Goal: Task Accomplishment & Management: Manage account settings

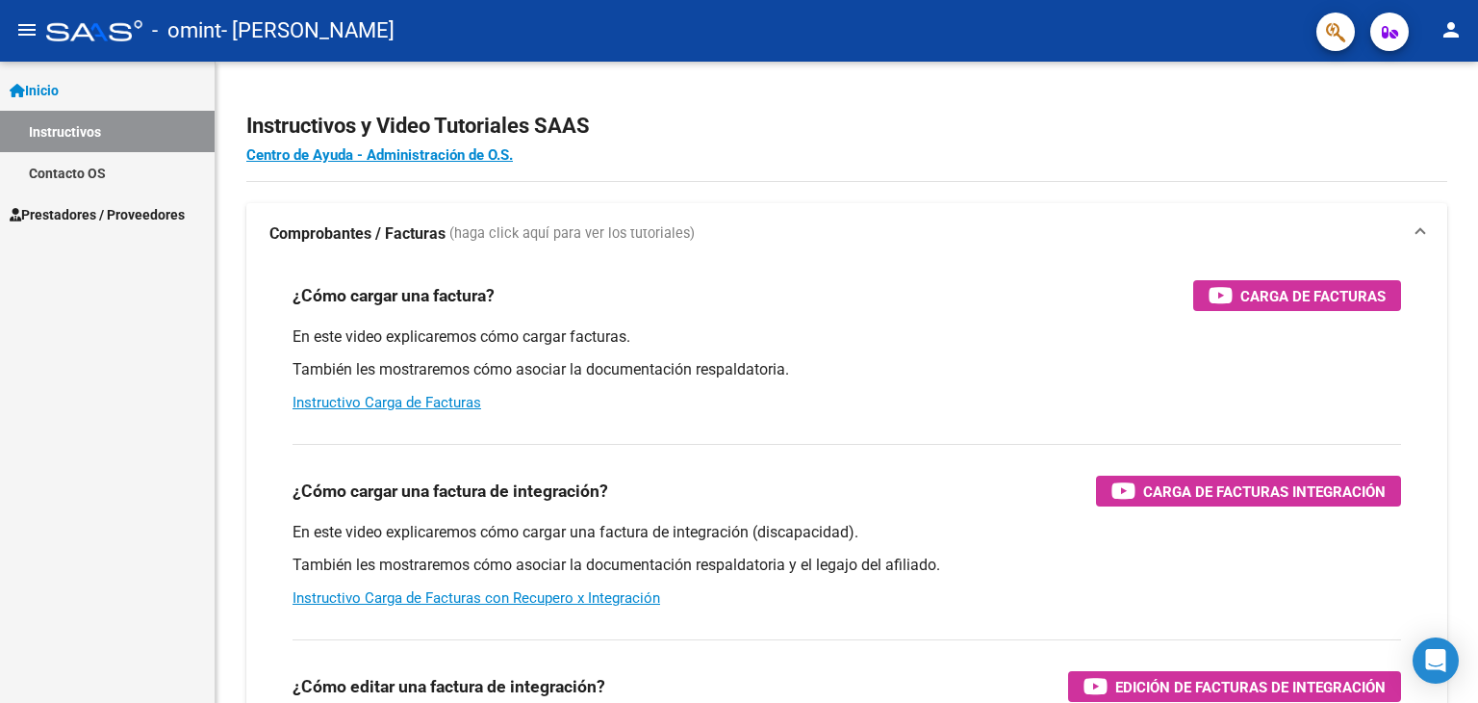
click at [183, 208] on span "Prestadores / Proveedores" at bounding box center [97, 214] width 175 height 21
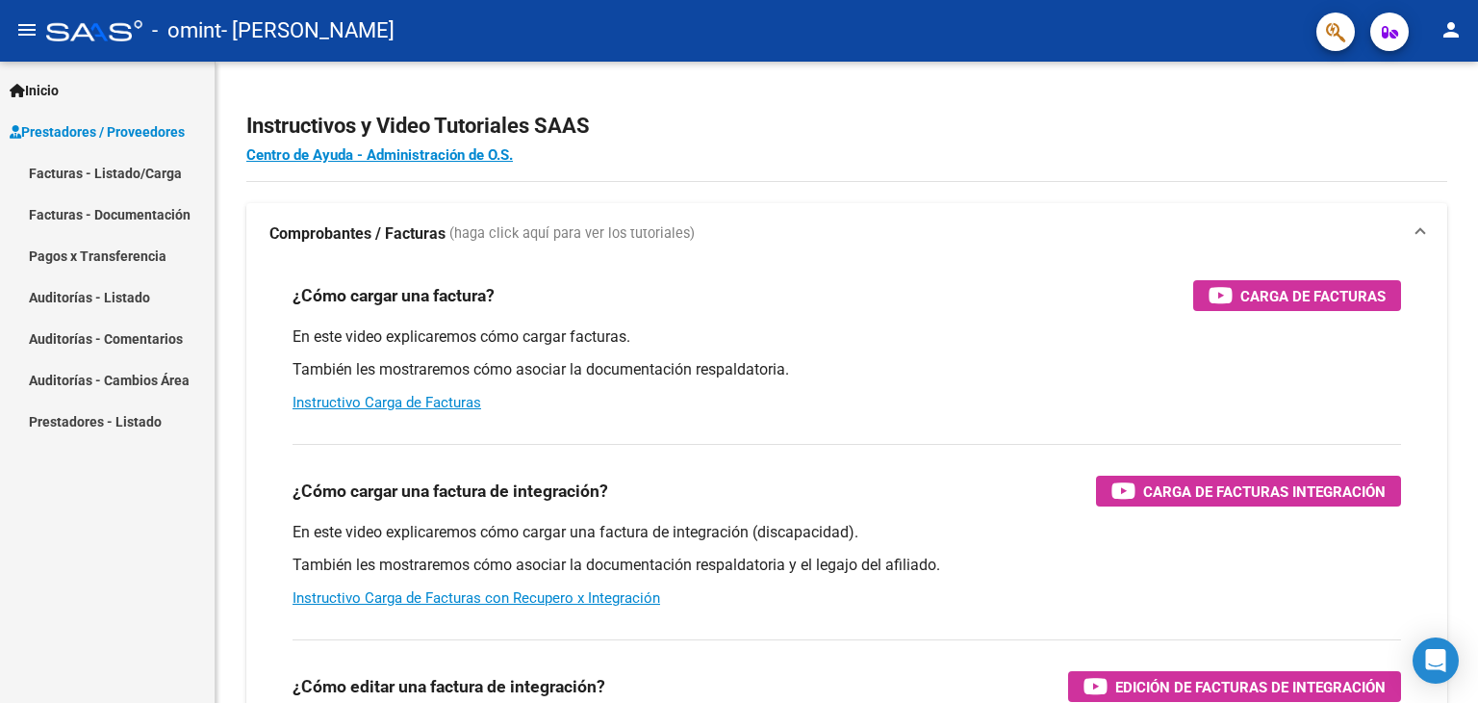
click at [147, 170] on link "Facturas - Listado/Carga" at bounding box center [107, 172] width 215 height 41
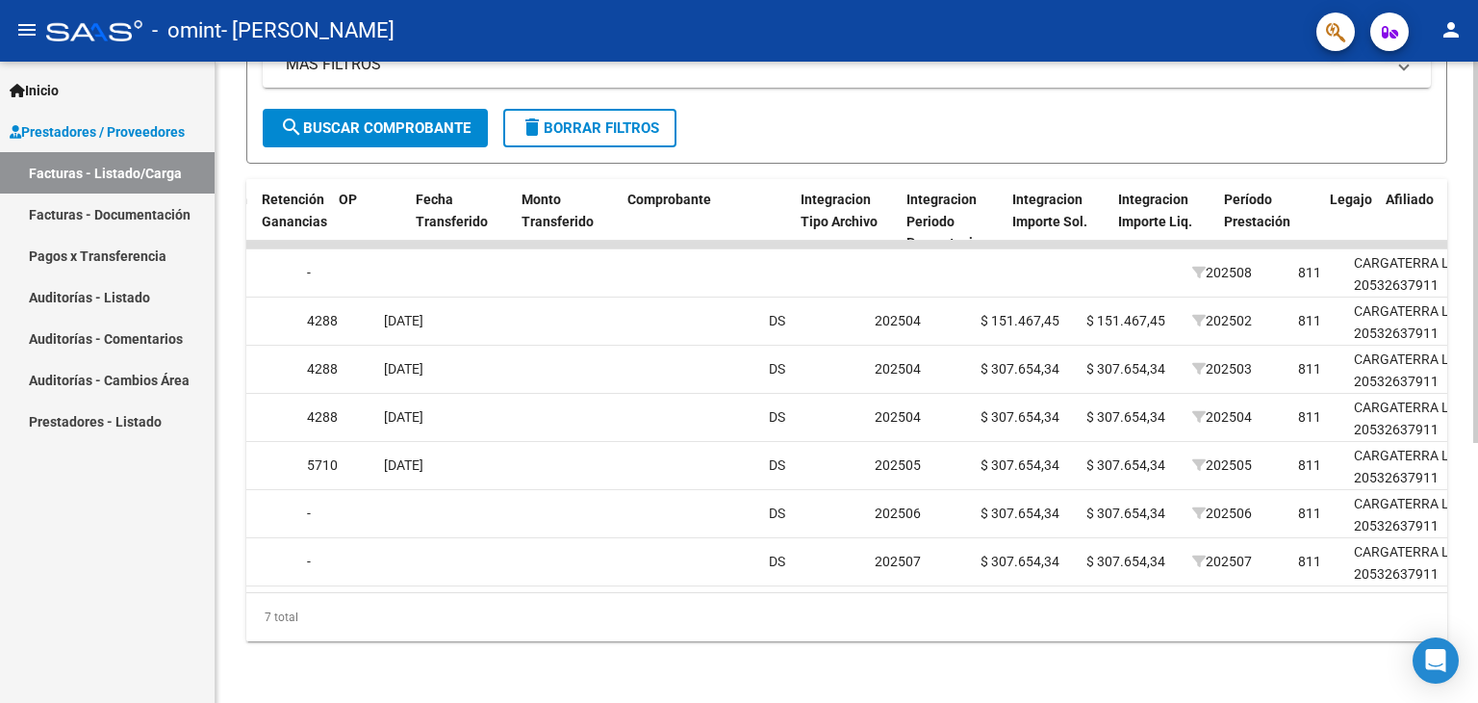
scroll to position [0, 1529]
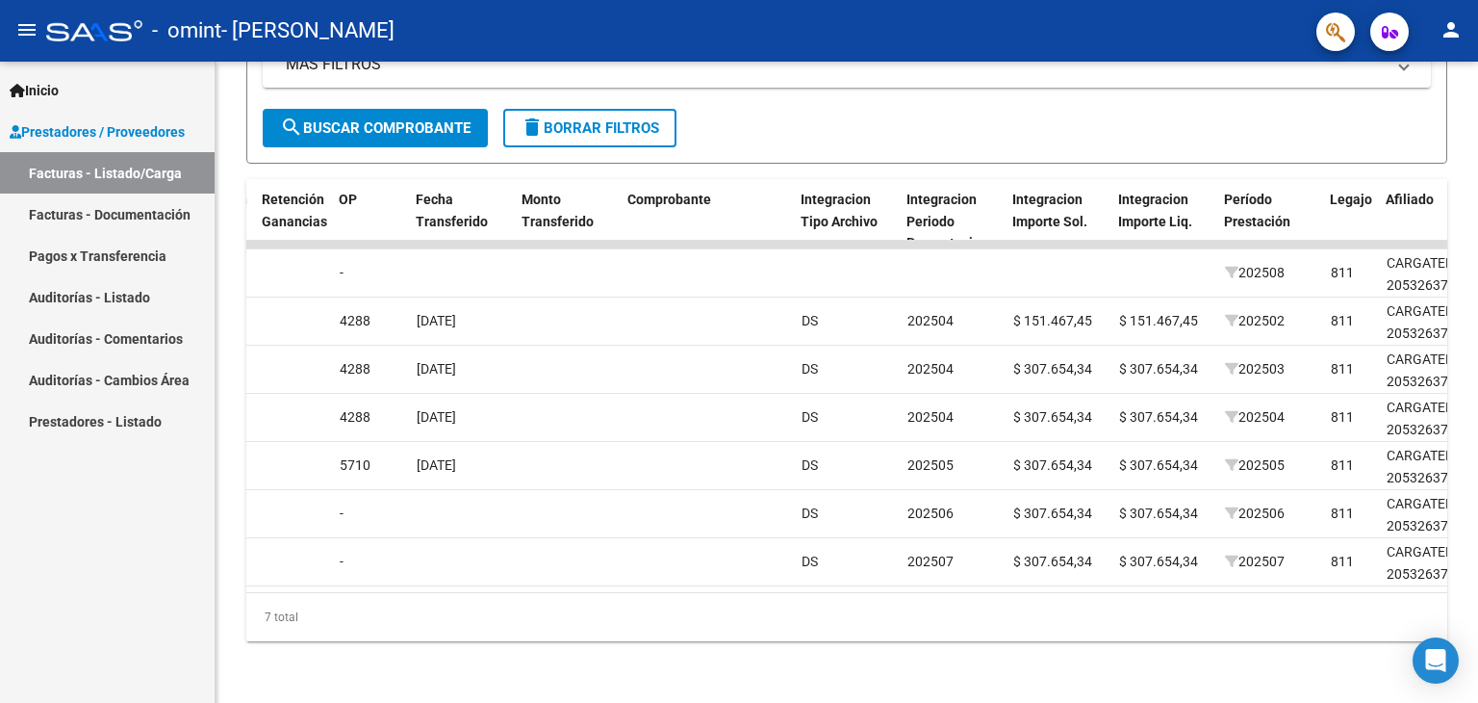
click at [1459, 30] on mat-icon "person" at bounding box center [1451, 29] width 23 height 23
click at [1369, 131] on mat-icon "exit_to_app" at bounding box center [1380, 126] width 23 height 23
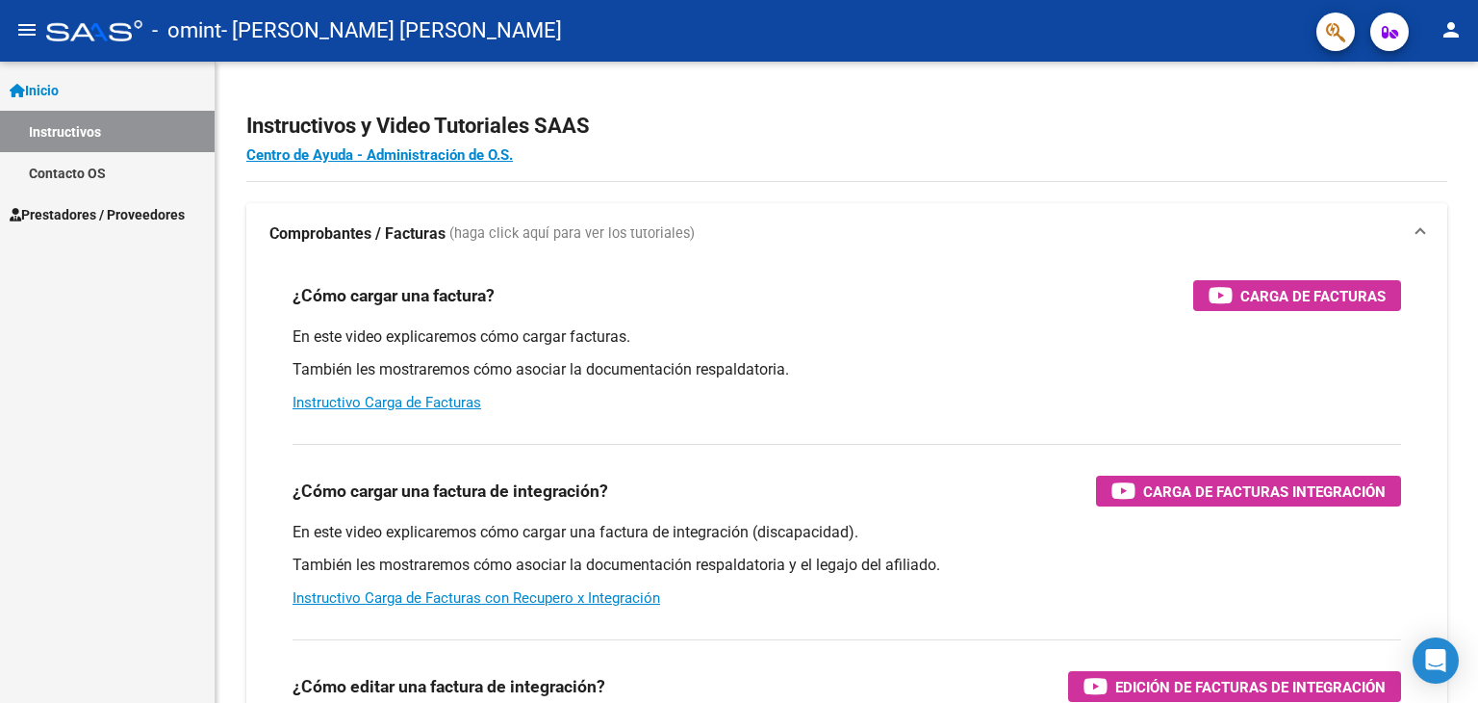
click at [112, 215] on span "Prestadores / Proveedores" at bounding box center [97, 214] width 175 height 21
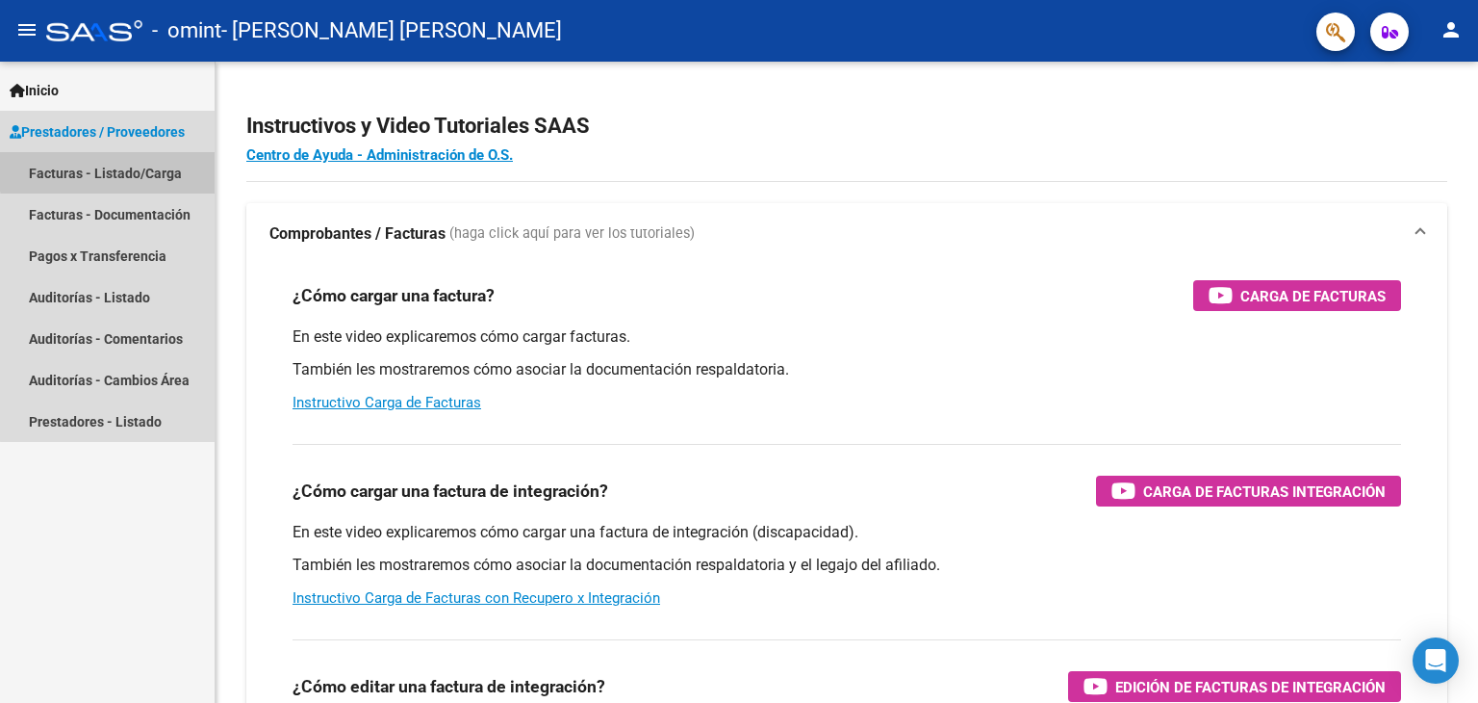
click at [127, 169] on link "Facturas - Listado/Carga" at bounding box center [107, 172] width 215 height 41
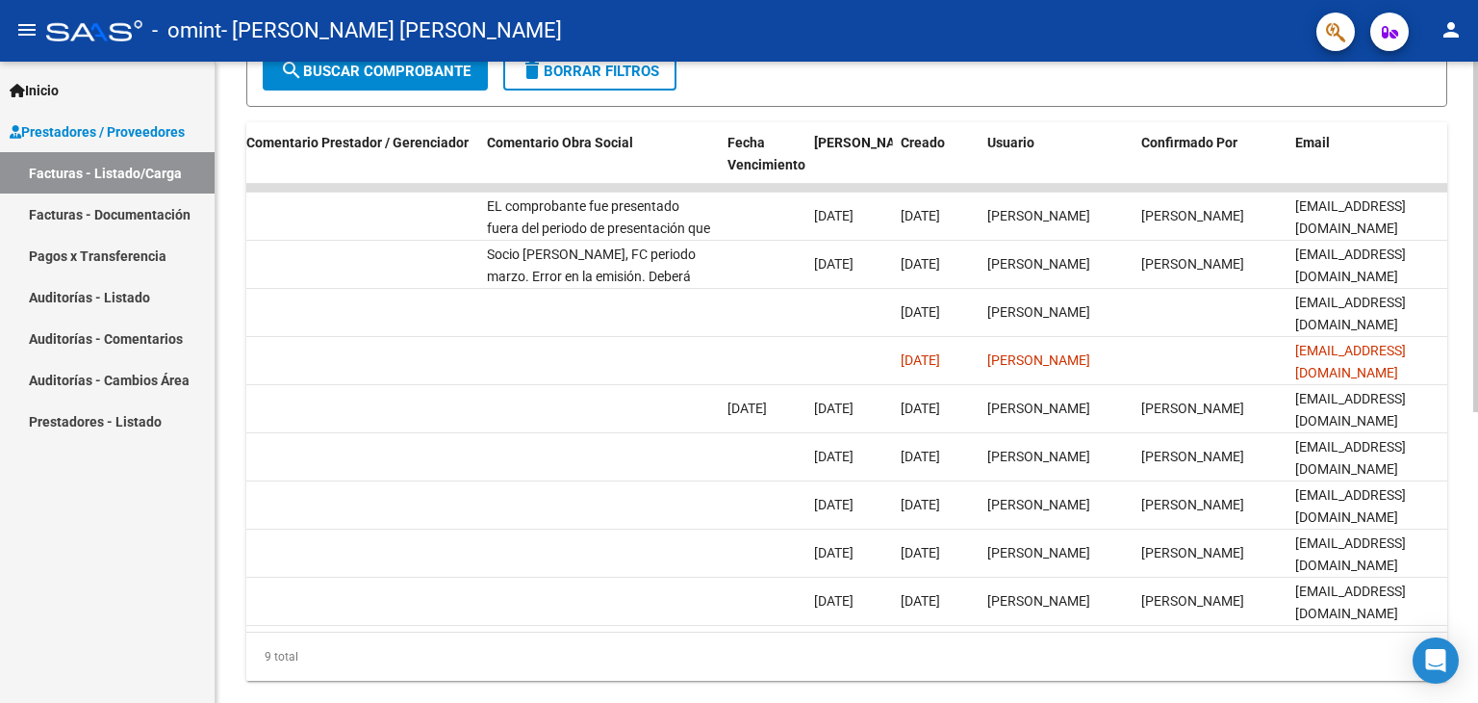
scroll to position [0, 2857]
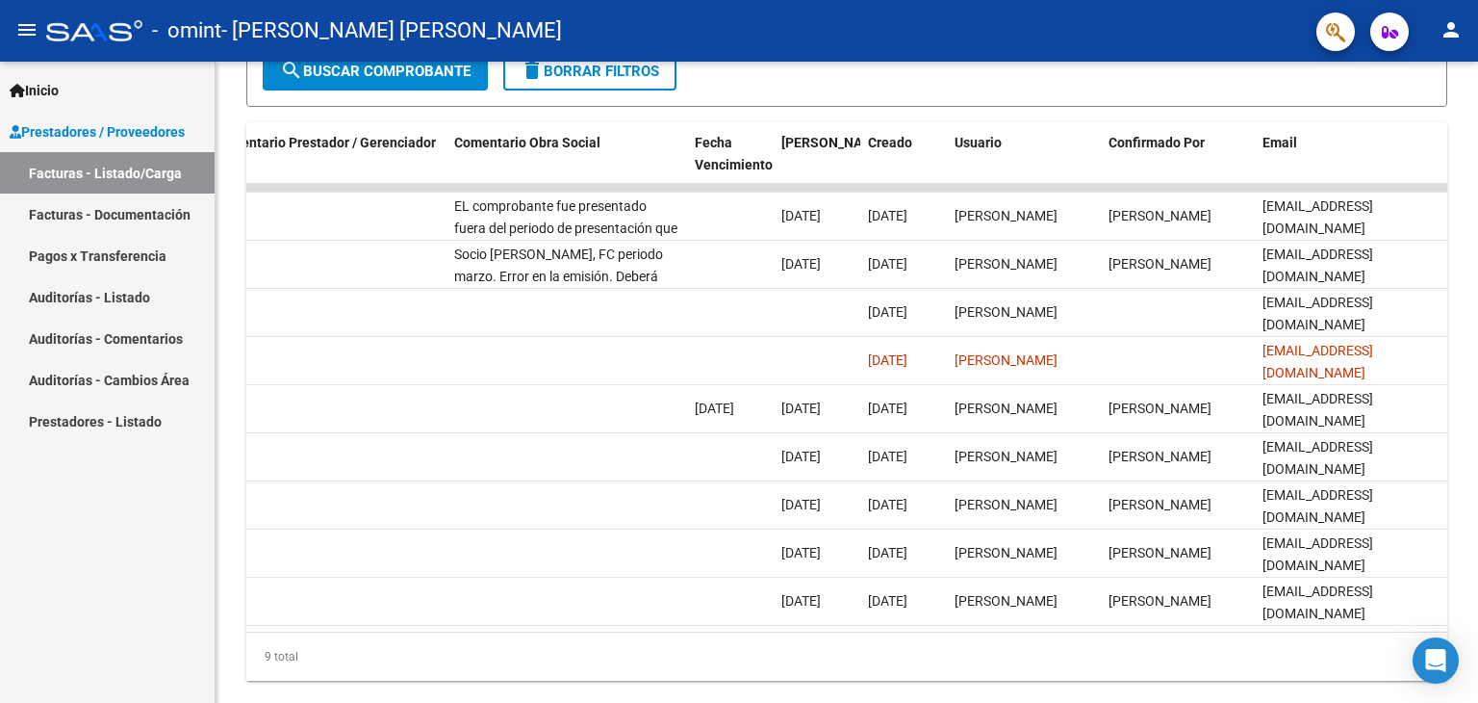
click at [1446, 36] on mat-icon "person" at bounding box center [1451, 29] width 23 height 23
click at [1418, 117] on button "exit_to_app Salir" at bounding box center [1411, 127] width 117 height 46
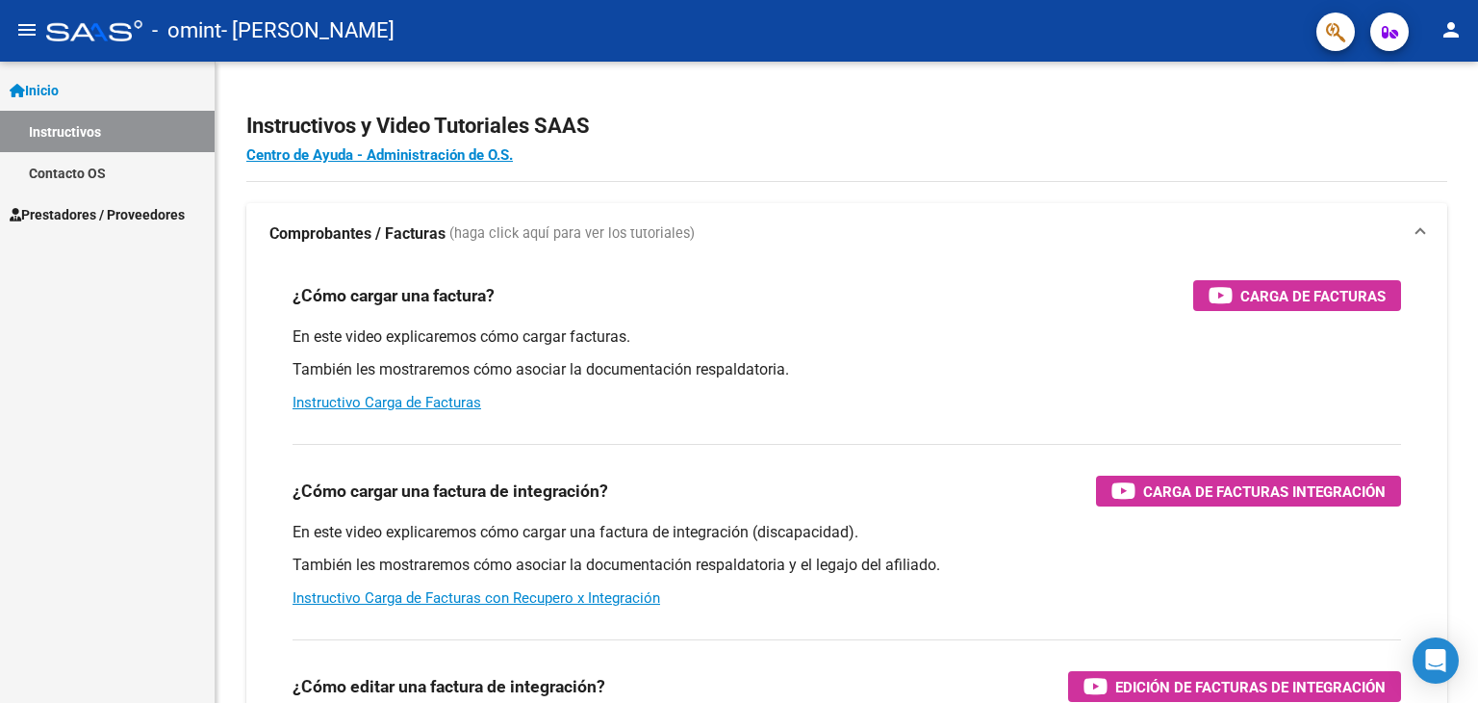
click at [183, 213] on span "Prestadores / Proveedores" at bounding box center [97, 214] width 175 height 21
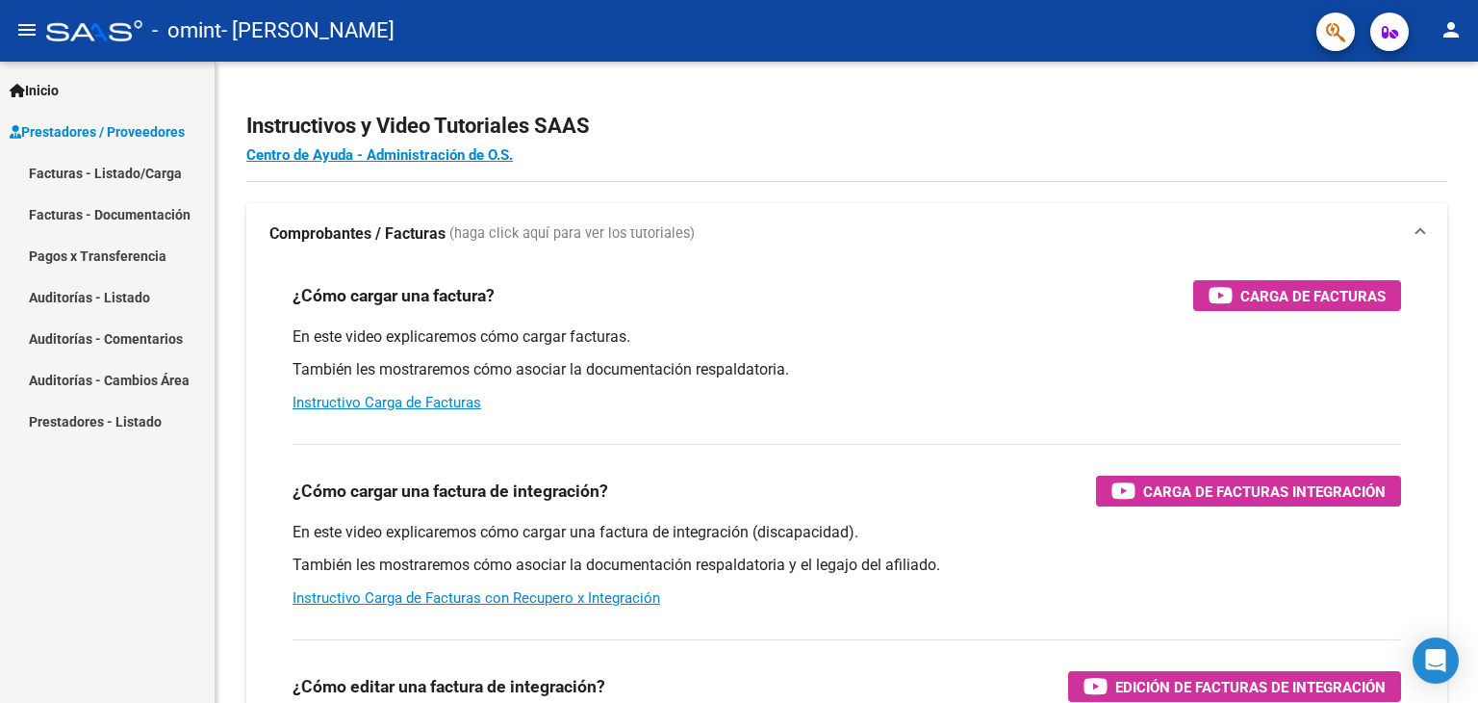
click at [150, 180] on link "Facturas - Listado/Carga" at bounding box center [107, 172] width 215 height 41
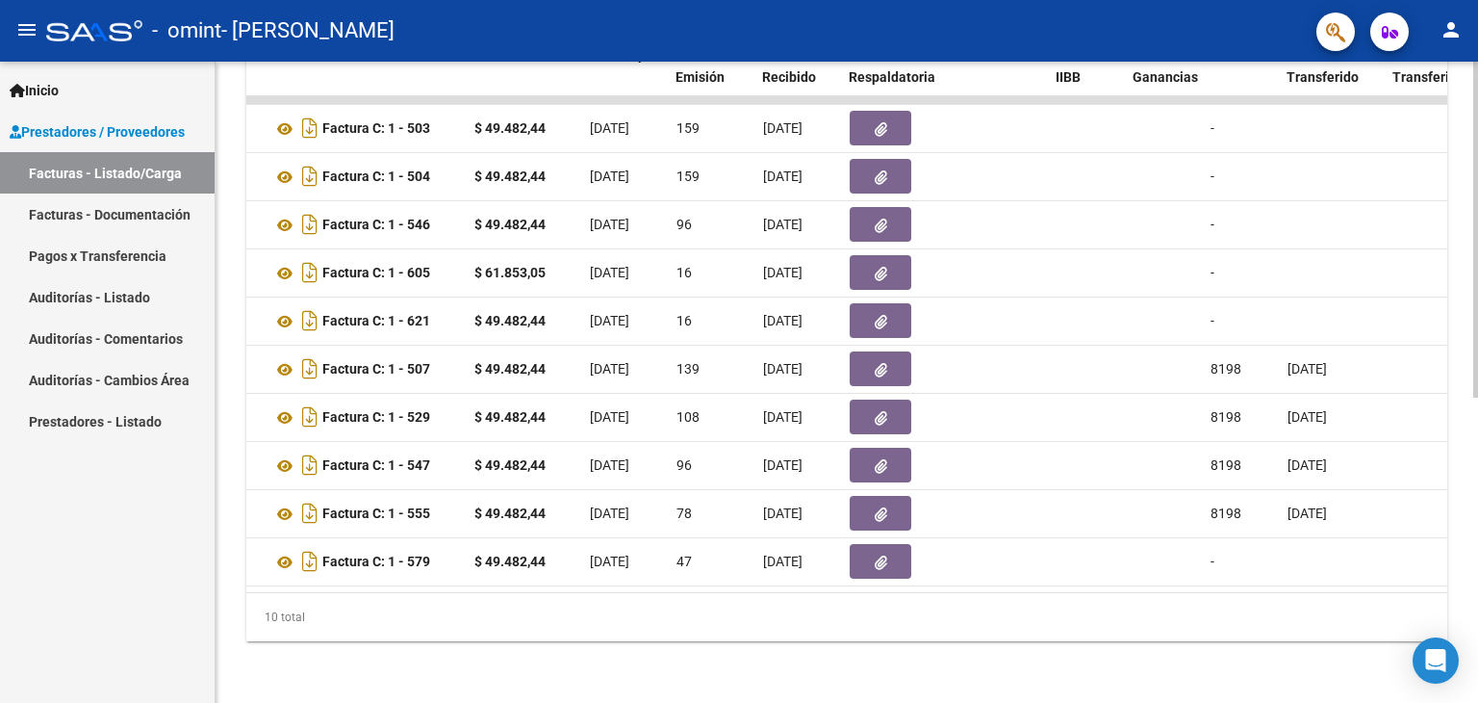
scroll to position [0, 654]
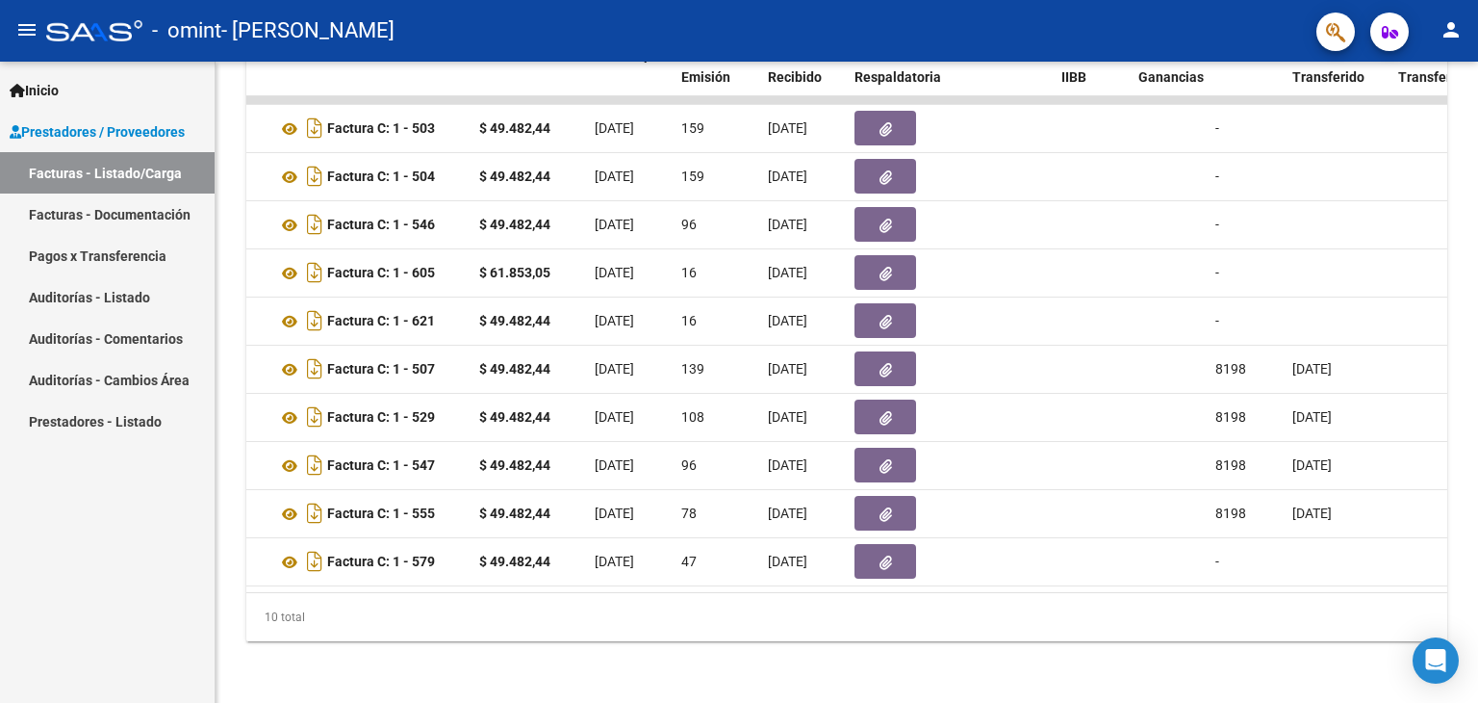
click at [1473, 36] on mat-toolbar "menu - omint - MAIDANA DANIELA person" at bounding box center [739, 31] width 1478 height 62
click at [1455, 24] on mat-icon "person" at bounding box center [1451, 29] width 23 height 23
click at [1429, 123] on button "exit_to_app Salir" at bounding box center [1411, 127] width 117 height 46
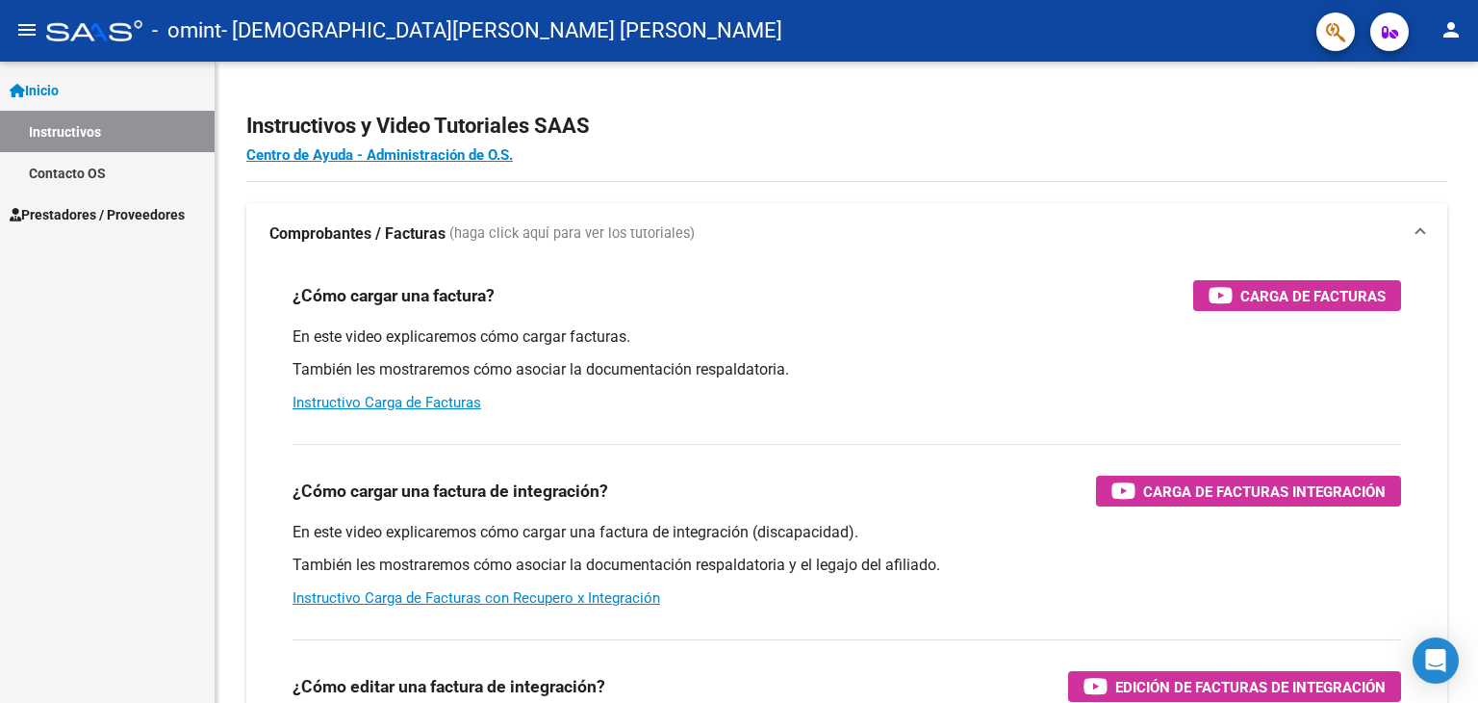
click at [185, 208] on span "Prestadores / Proveedores" at bounding box center [97, 214] width 175 height 21
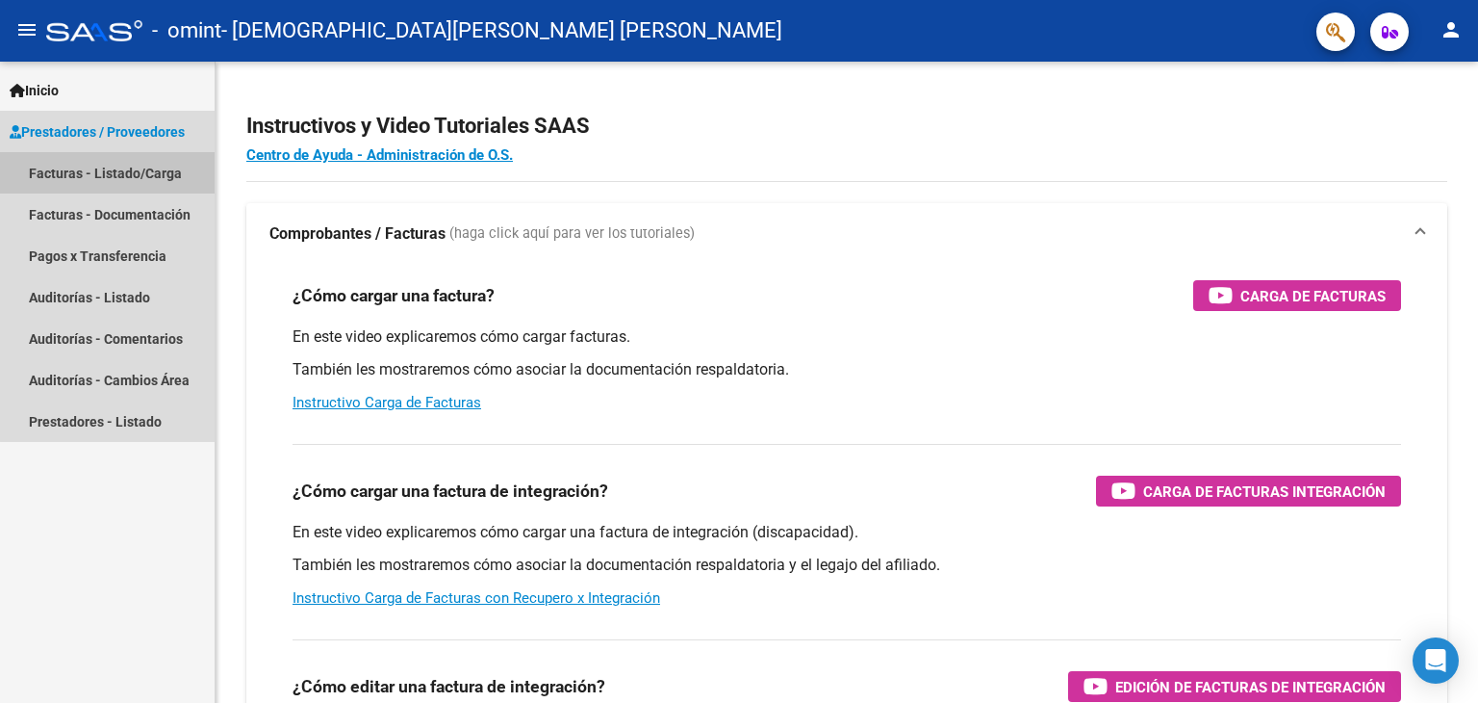
click at [139, 167] on link "Facturas - Listado/Carga" at bounding box center [107, 172] width 215 height 41
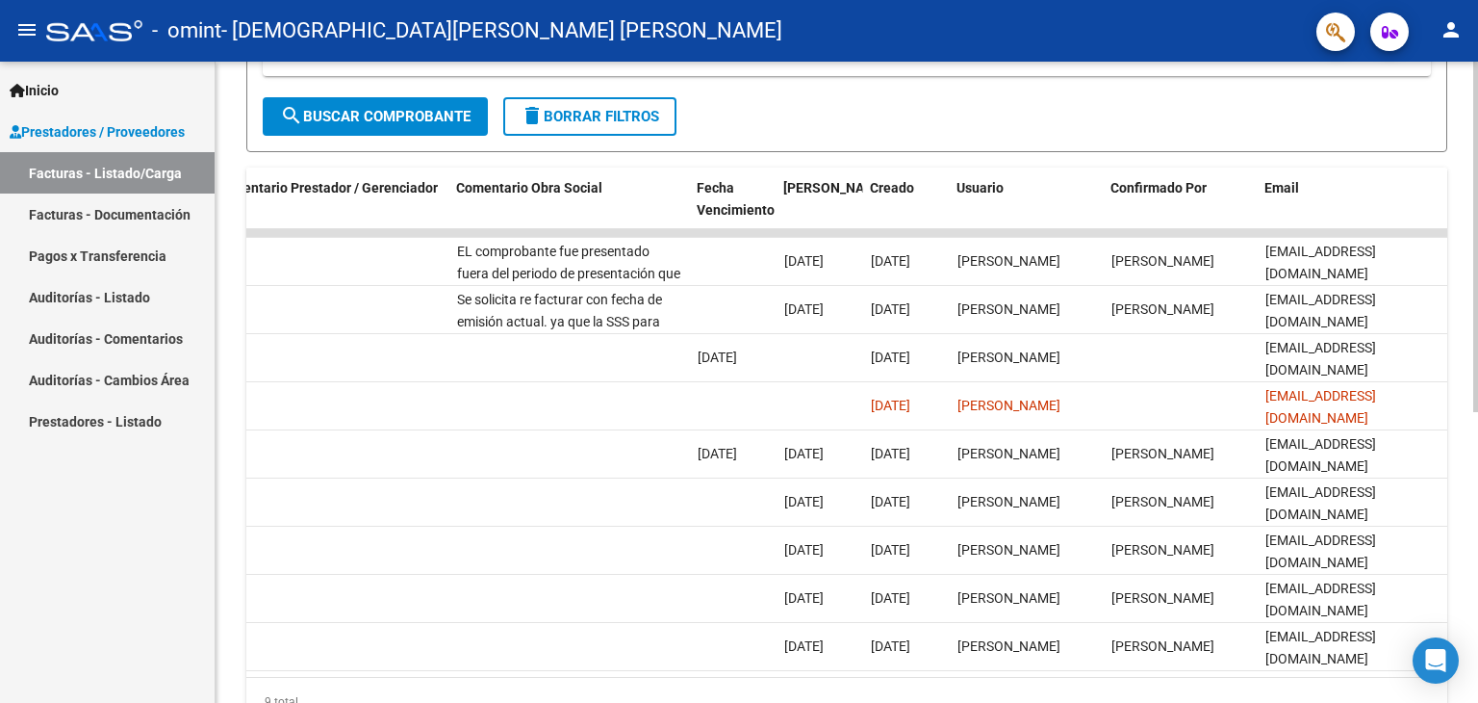
scroll to position [0, 2857]
click at [1459, 24] on mat-icon "person" at bounding box center [1451, 29] width 23 height 23
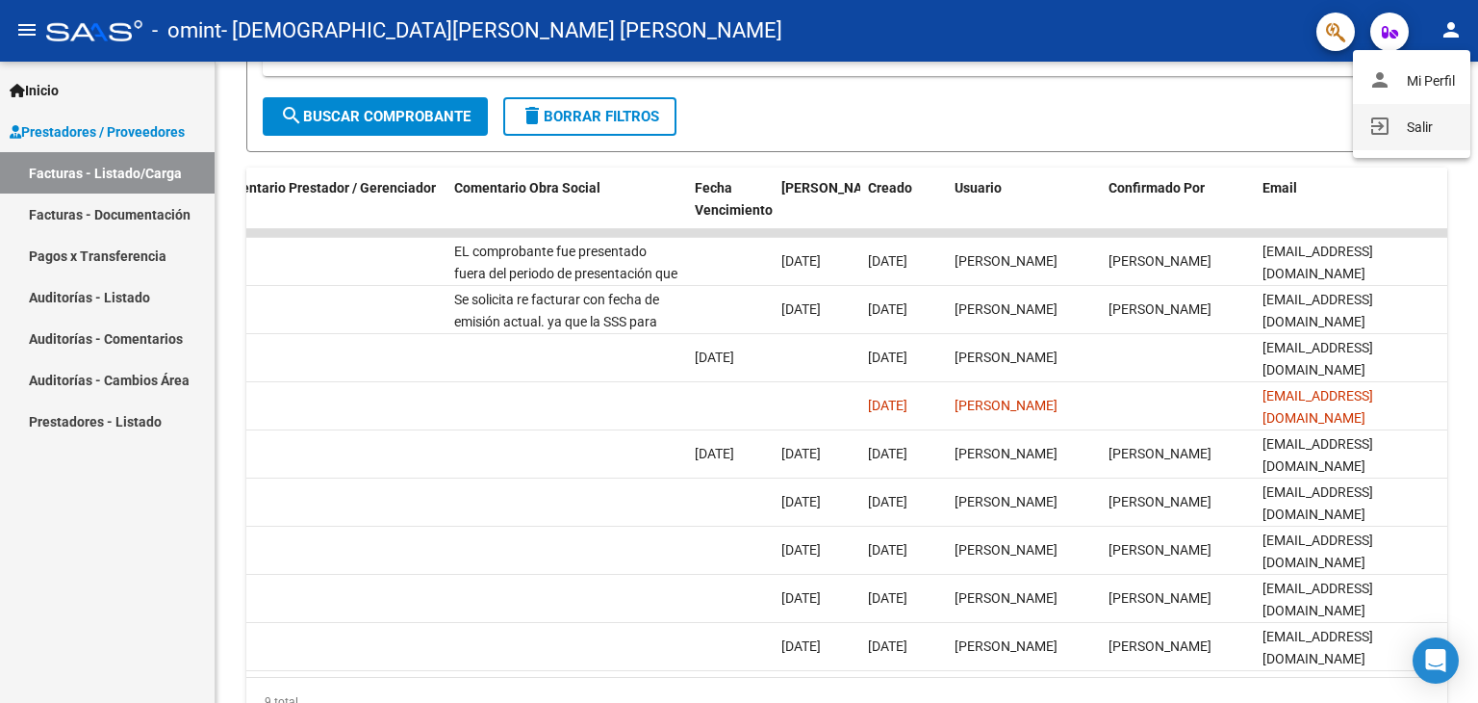
click at [1424, 128] on button "exit_to_app Salir" at bounding box center [1411, 127] width 117 height 46
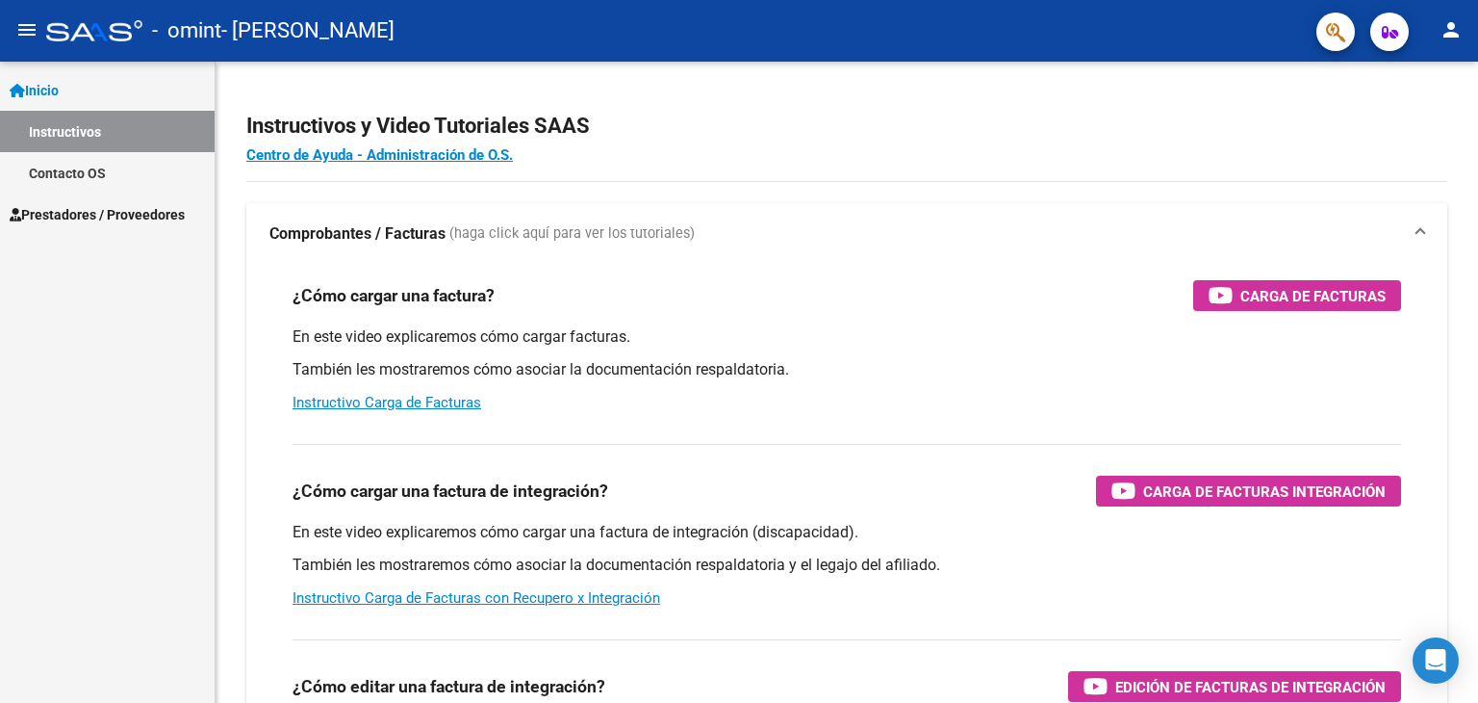
click at [135, 209] on span "Prestadores / Proveedores" at bounding box center [97, 214] width 175 height 21
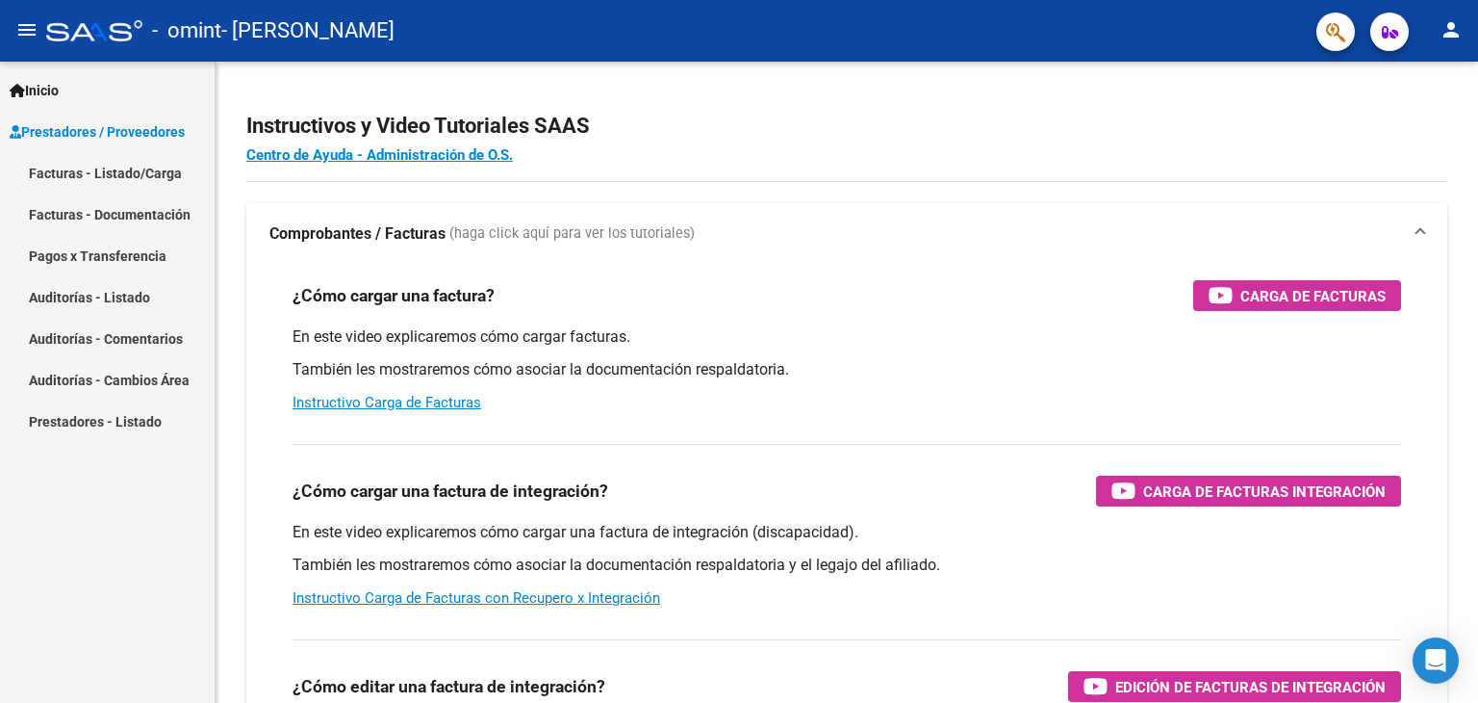
click at [148, 174] on link "Facturas - Listado/Carga" at bounding box center [107, 172] width 215 height 41
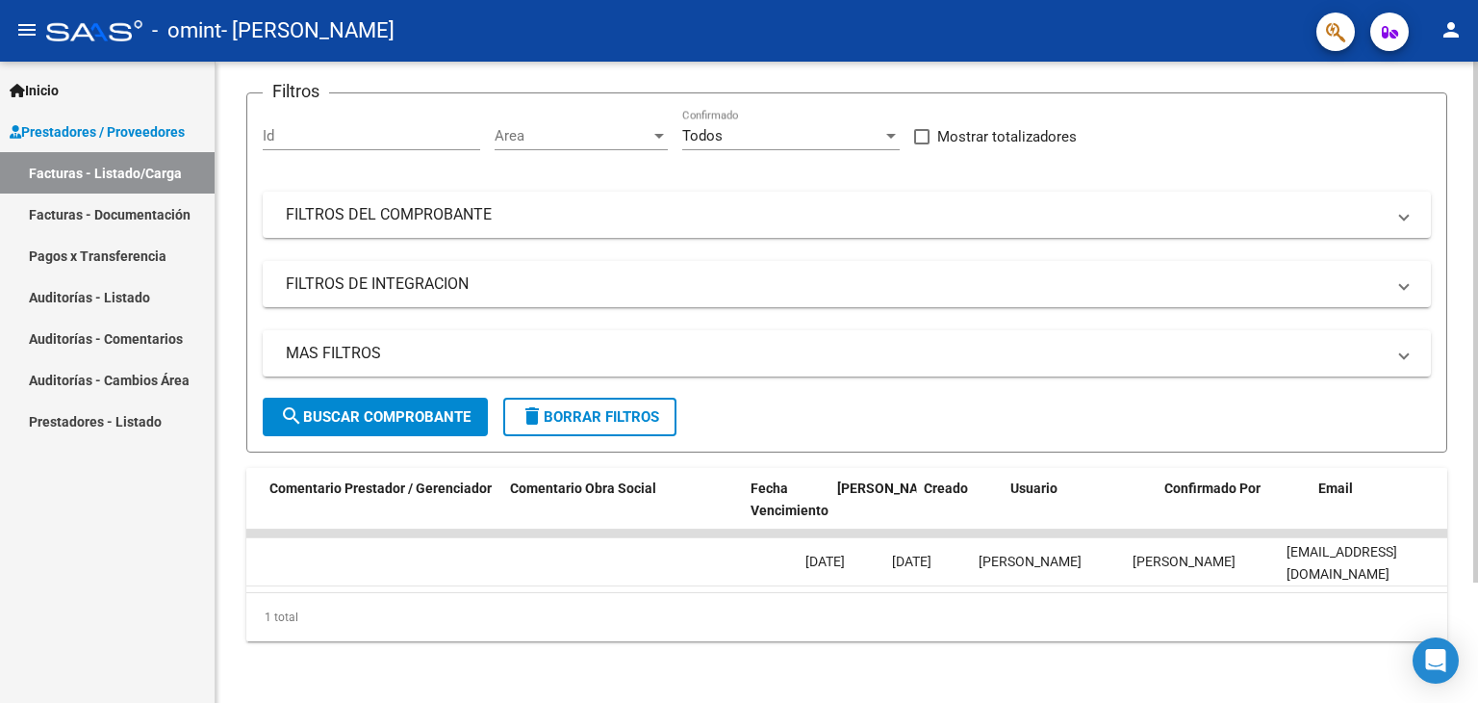
scroll to position [0, 2857]
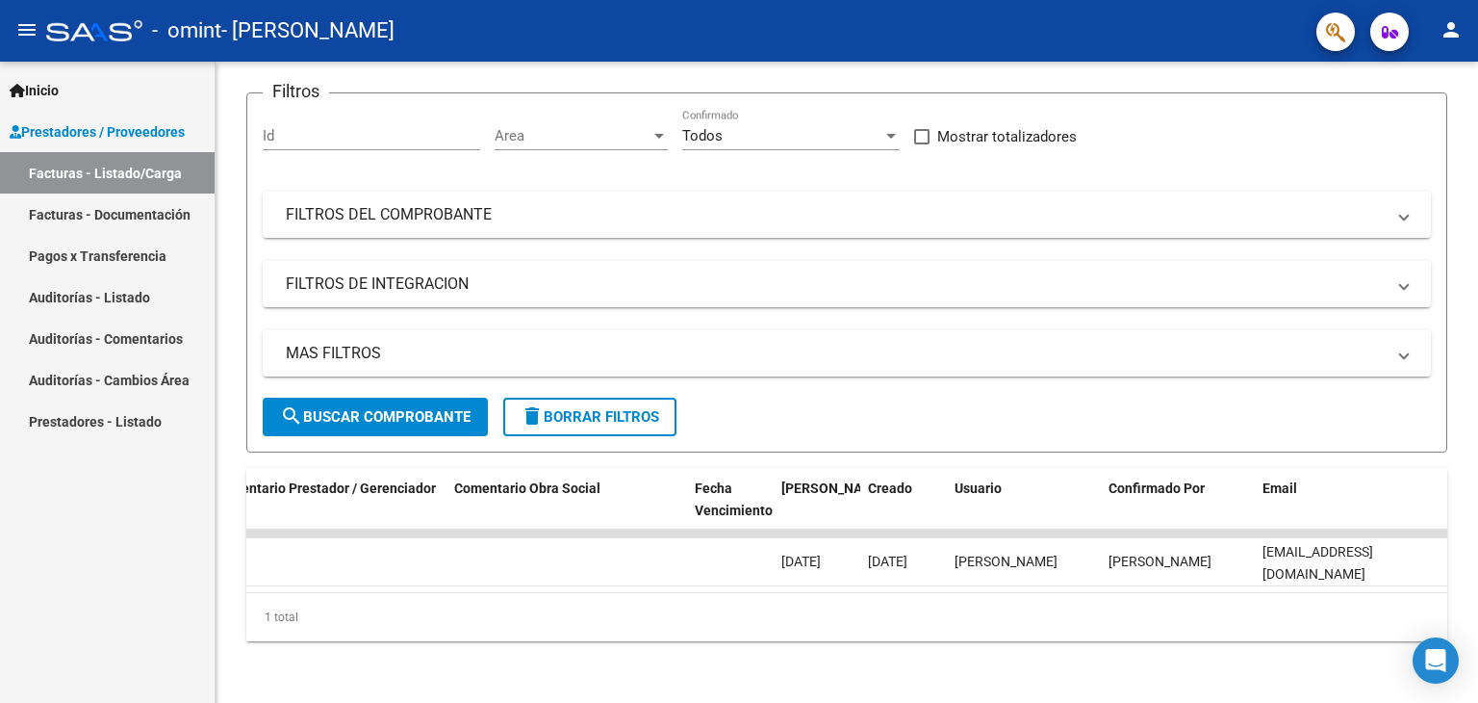
click at [1455, 36] on mat-icon "person" at bounding box center [1451, 29] width 23 height 23
click at [1403, 122] on button "exit_to_app Salir" at bounding box center [1411, 127] width 117 height 46
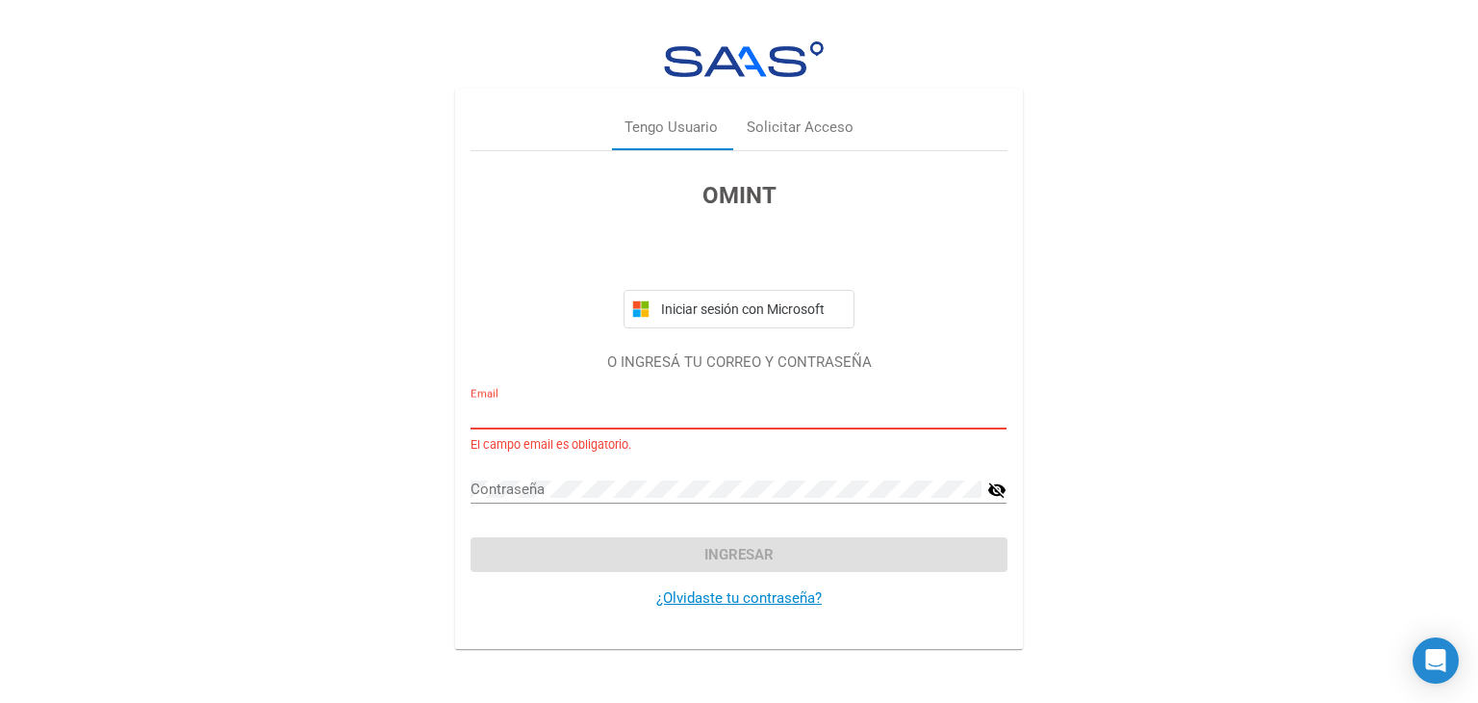
paste input "nair_jaimes@hotmail.com"
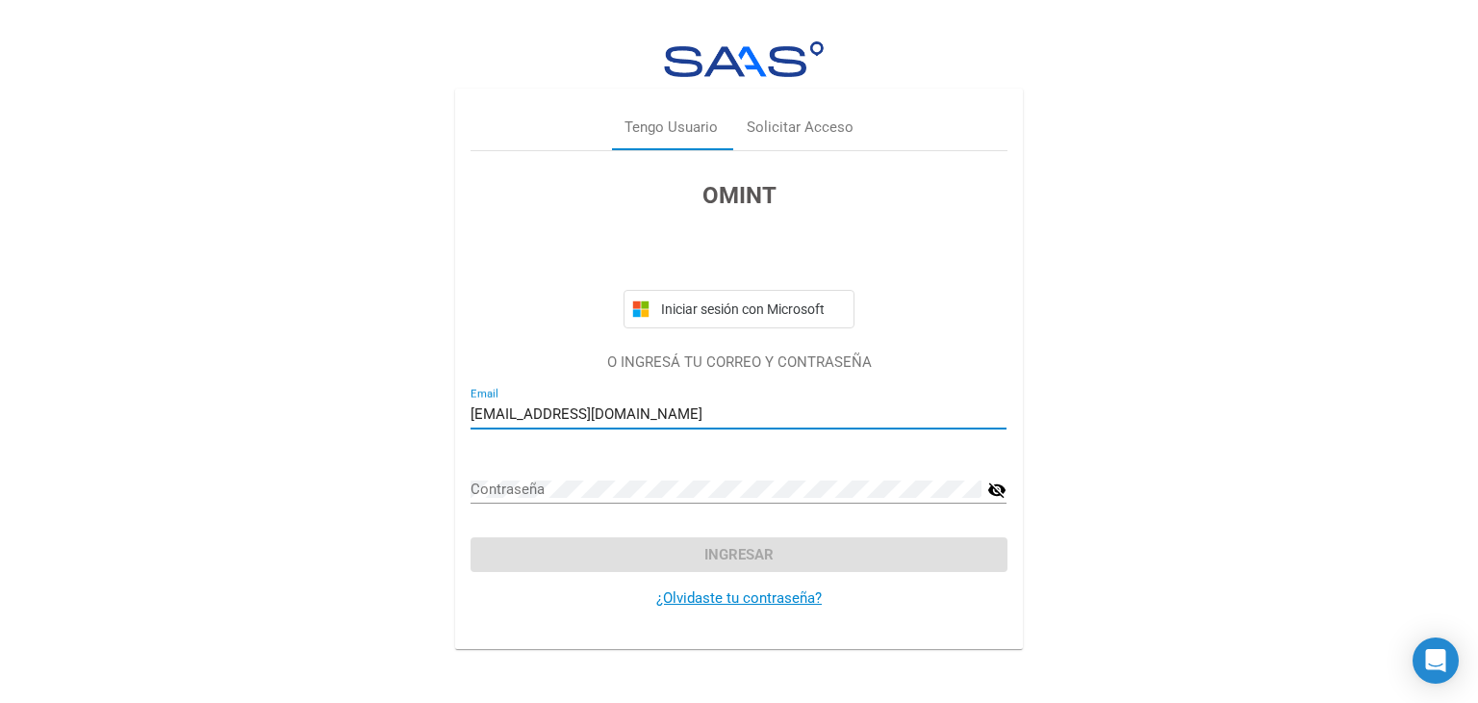
type input "nair_jaimes@hotmail.com"
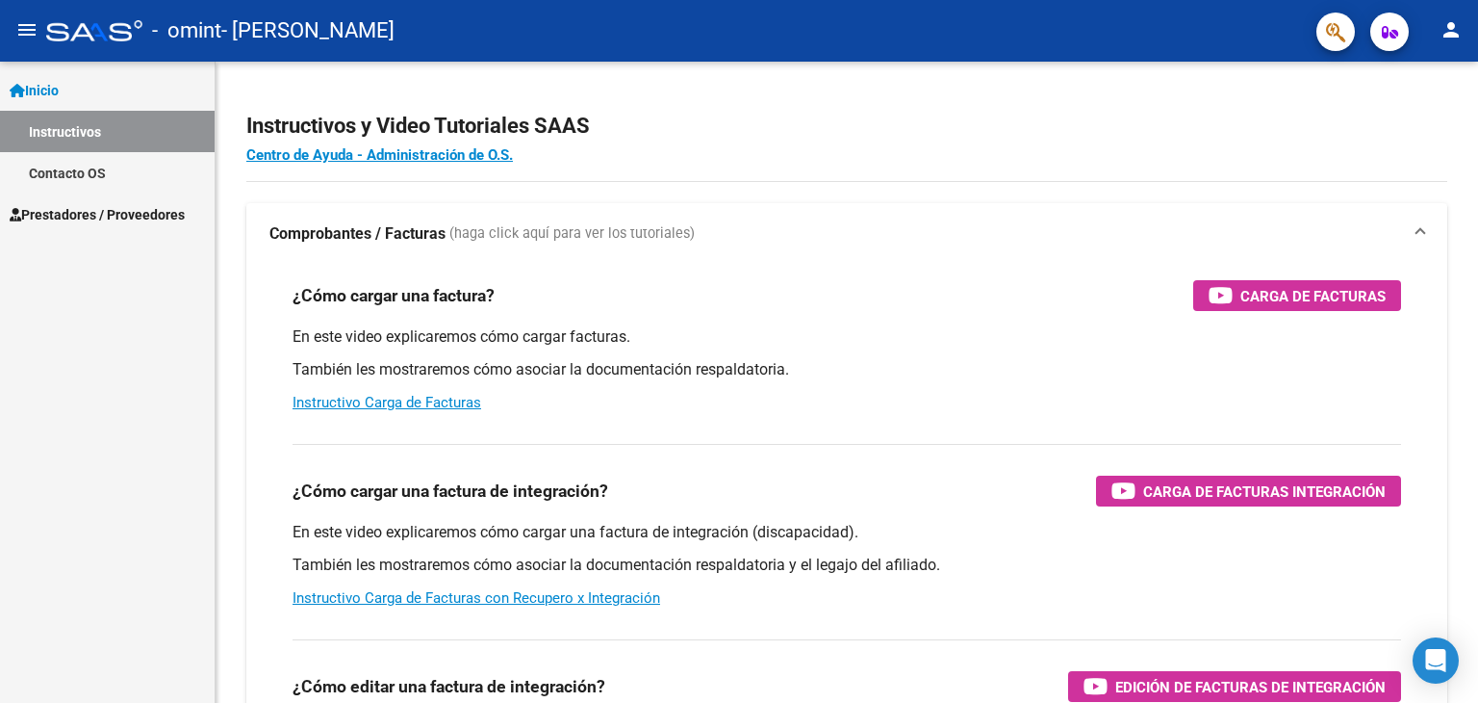
click at [200, 217] on link "Prestadores / Proveedores" at bounding box center [107, 213] width 215 height 41
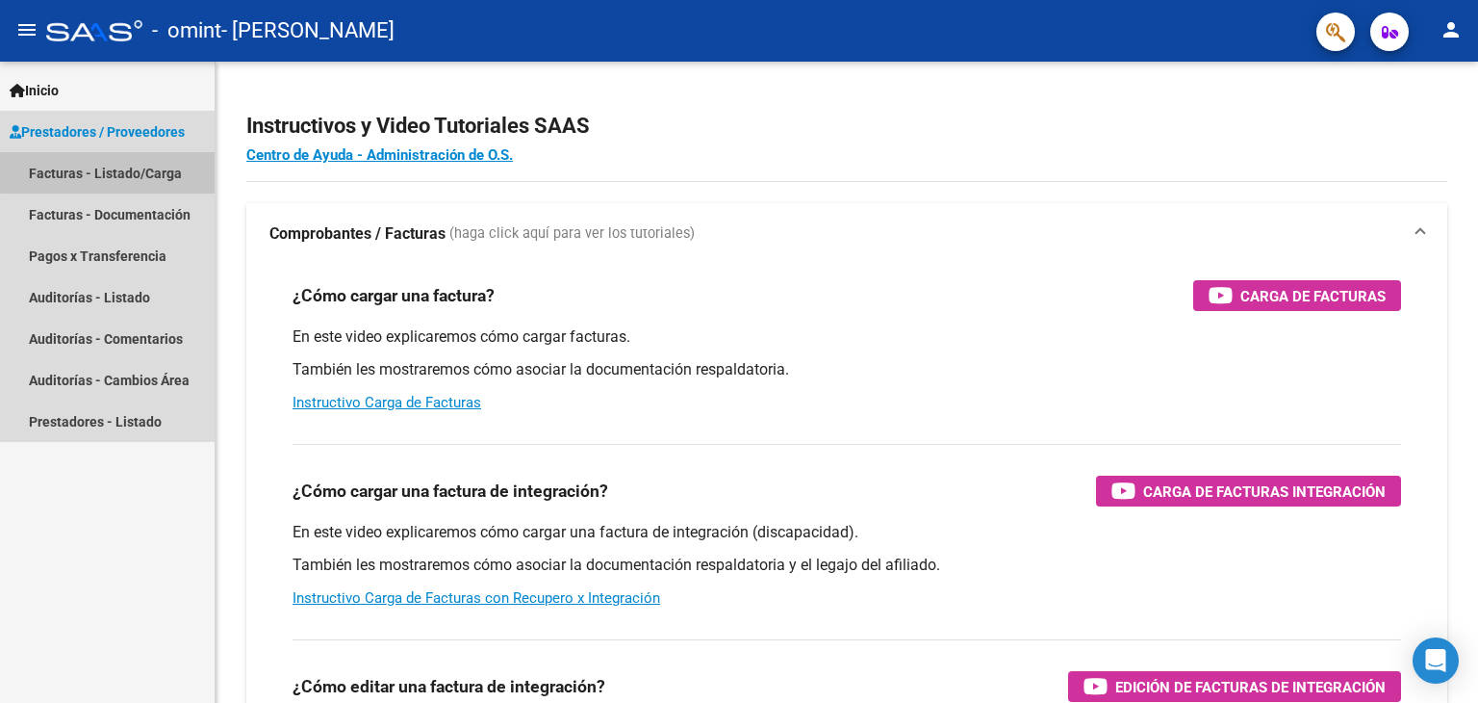
click at [196, 159] on link "Facturas - Listado/Carga" at bounding box center [107, 172] width 215 height 41
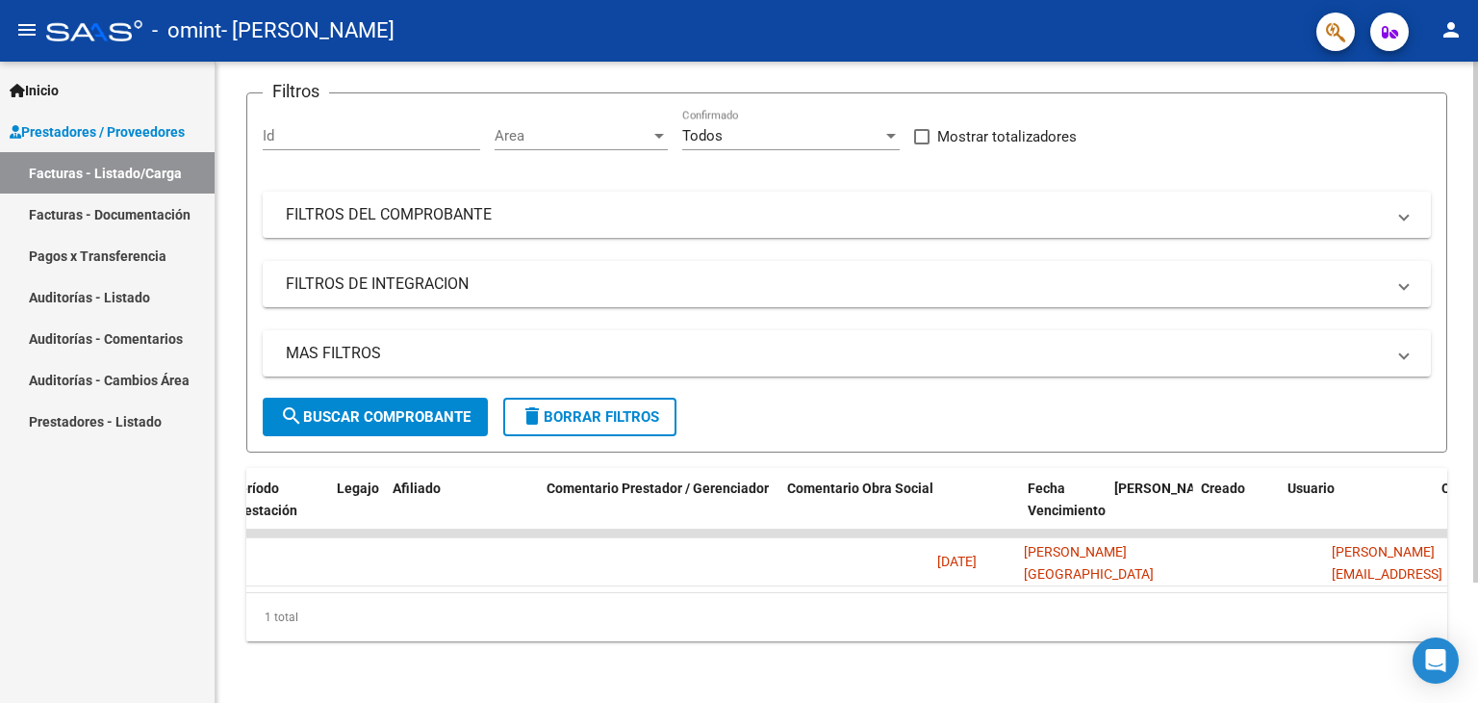
scroll to position [0, 2857]
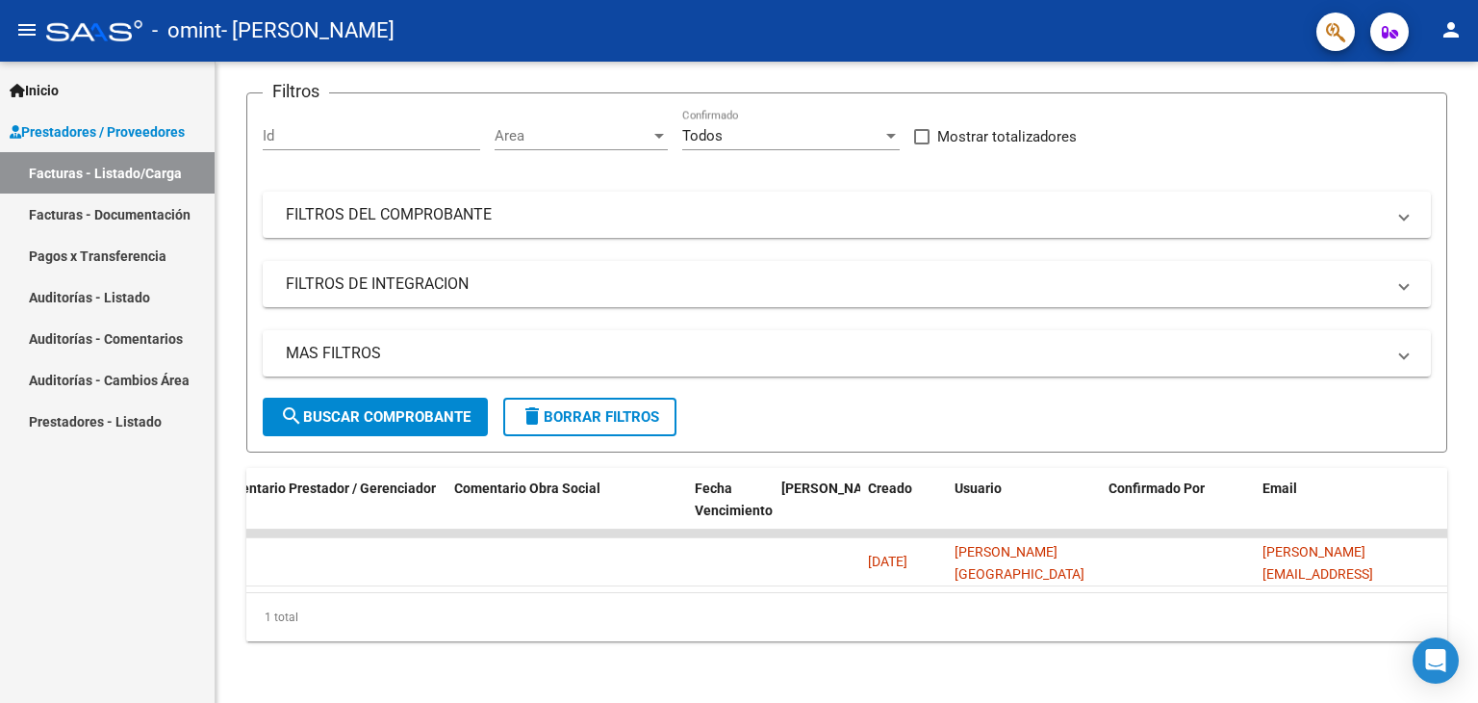
click at [1446, 33] on mat-icon "person" at bounding box center [1451, 29] width 23 height 23
click at [1440, 116] on button "exit_to_app Salir" at bounding box center [1411, 127] width 117 height 46
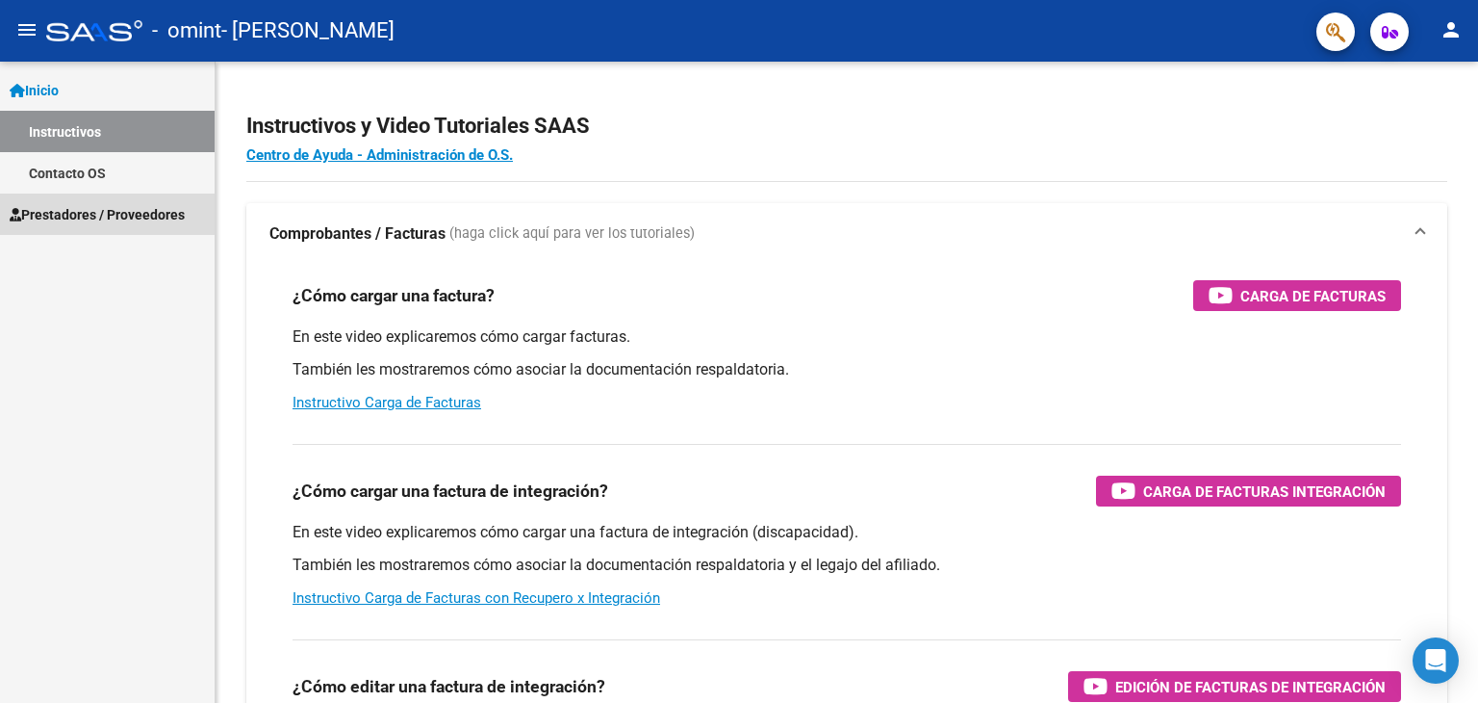
click at [78, 200] on link "Prestadores / Proveedores" at bounding box center [107, 213] width 215 height 41
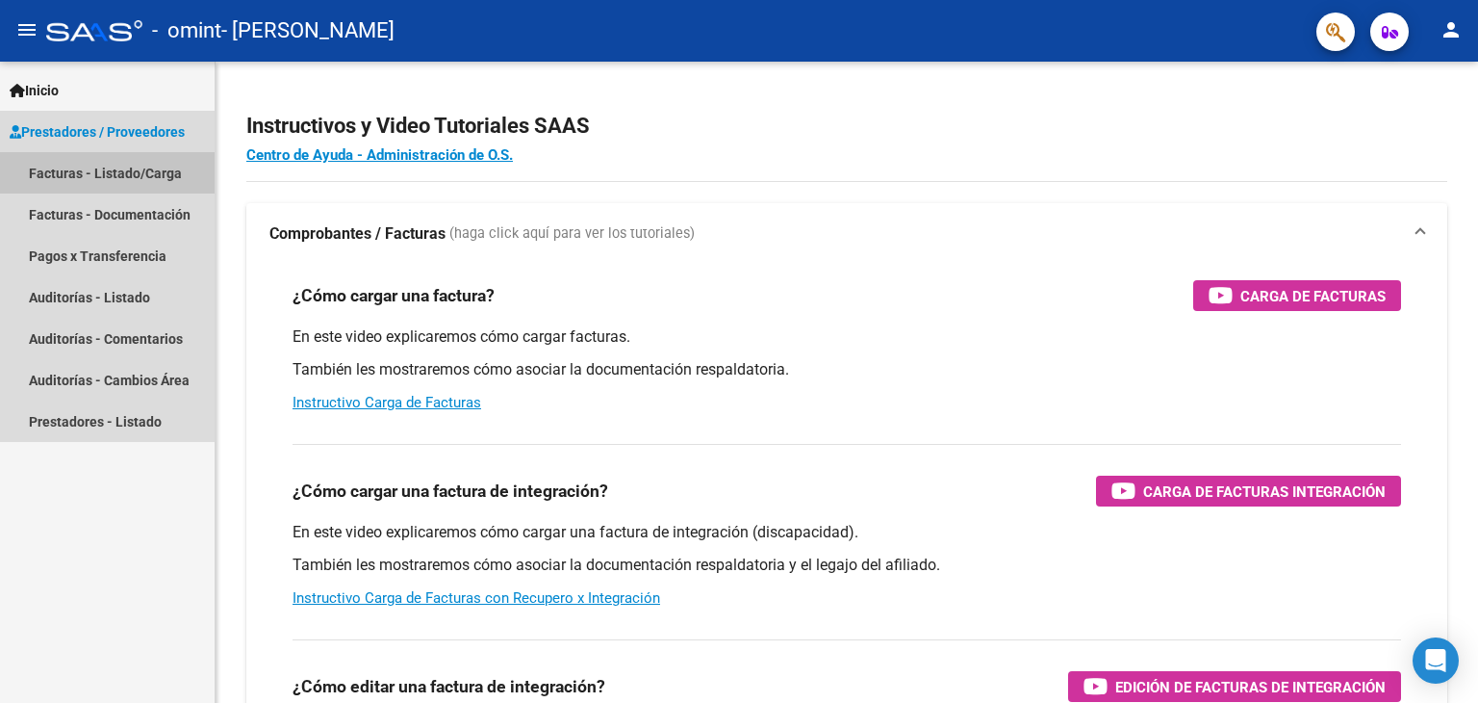
click at [126, 167] on link "Facturas - Listado/Carga" at bounding box center [107, 172] width 215 height 41
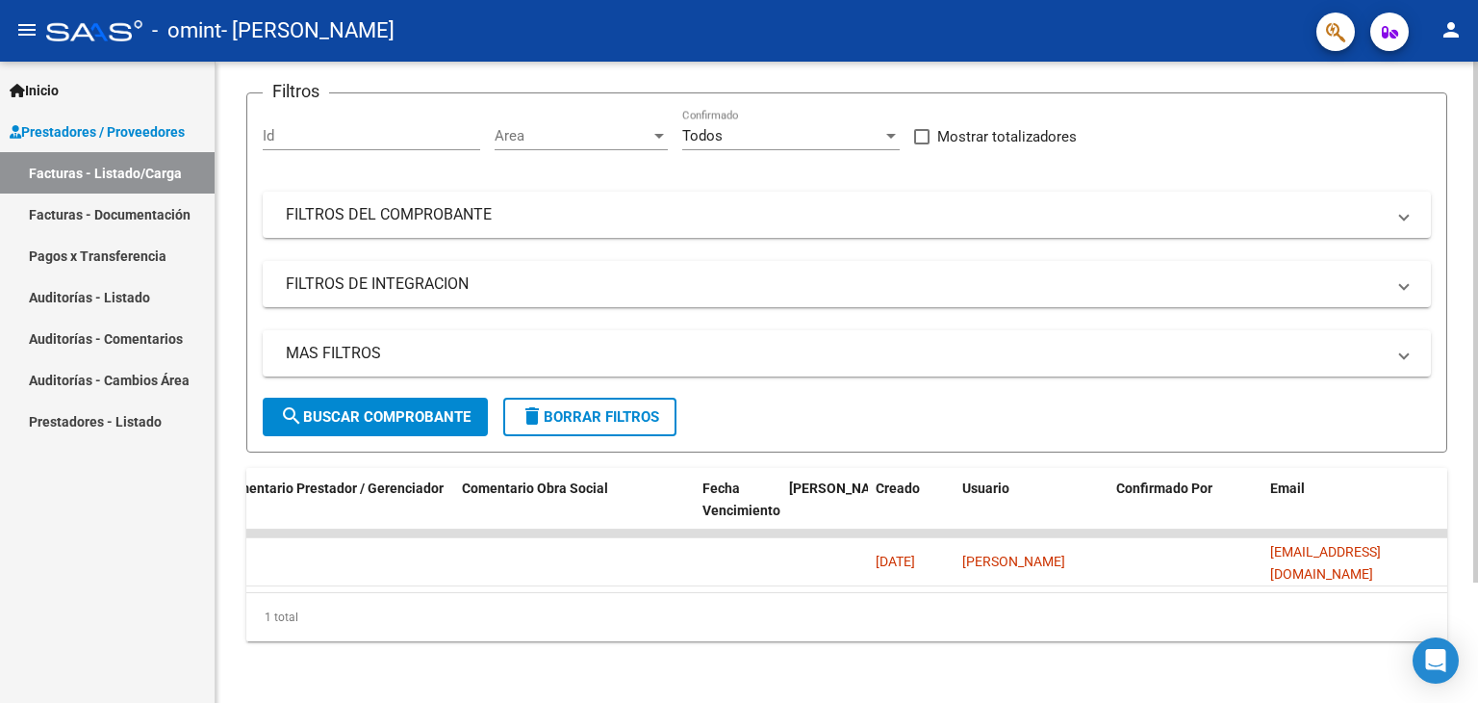
scroll to position [0, 2857]
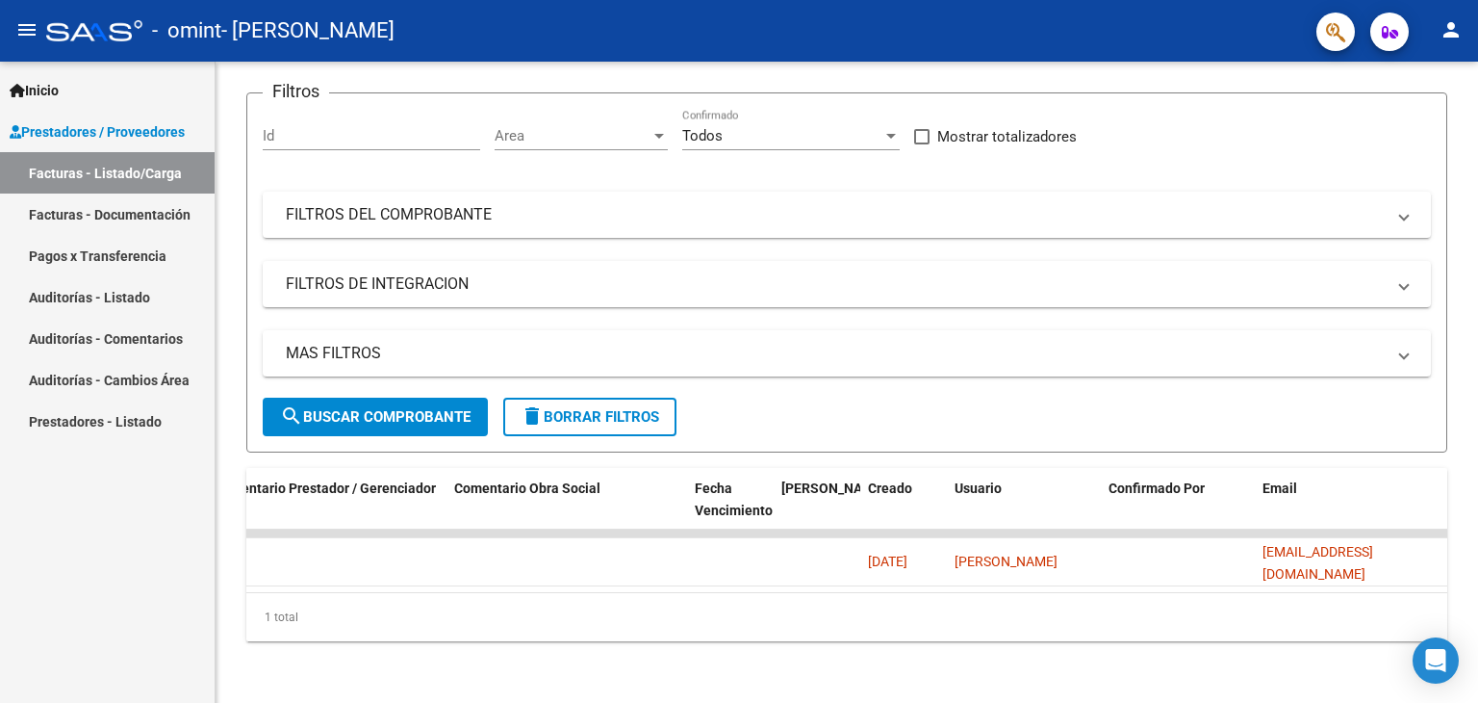
click at [1458, 36] on mat-icon "person" at bounding box center [1451, 29] width 23 height 23
click at [1392, 127] on button "exit_to_app Salir" at bounding box center [1411, 127] width 117 height 46
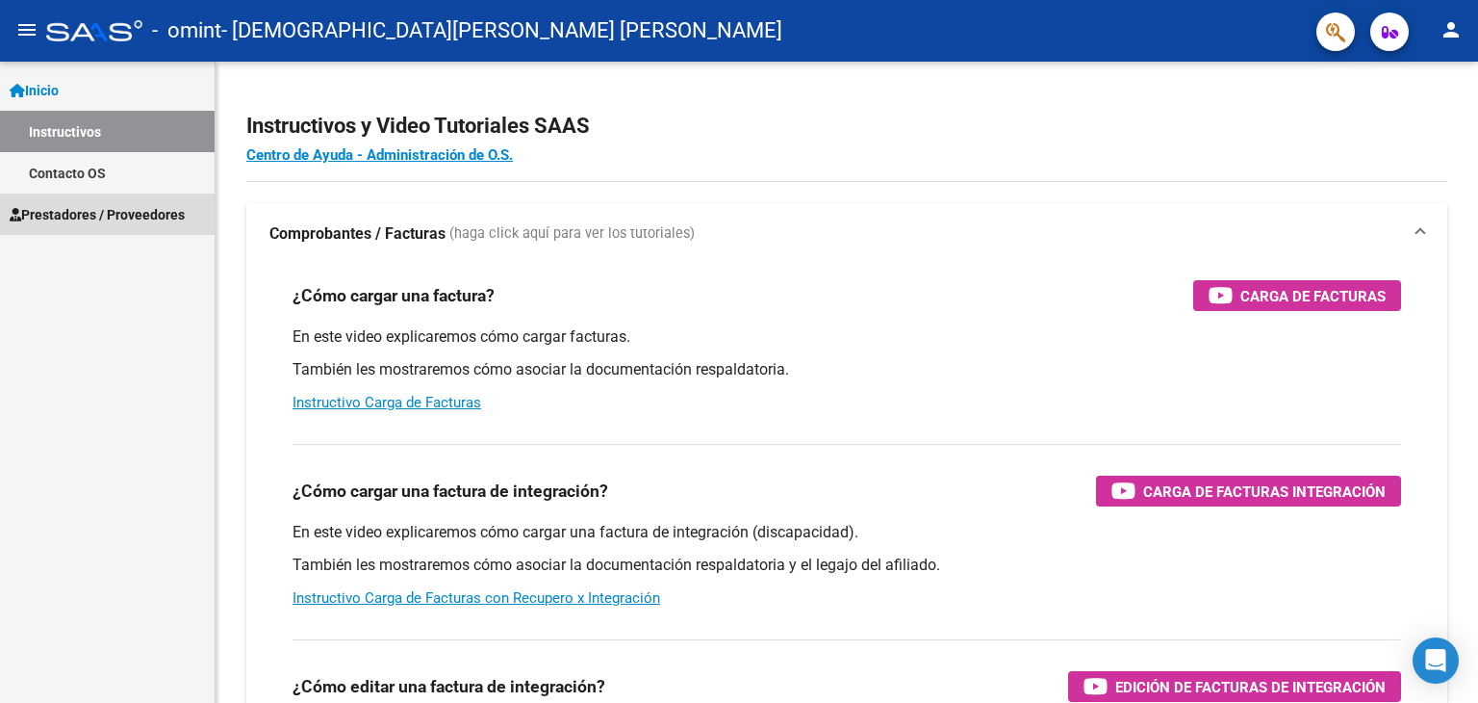
click at [160, 217] on span "Prestadores / Proveedores" at bounding box center [97, 214] width 175 height 21
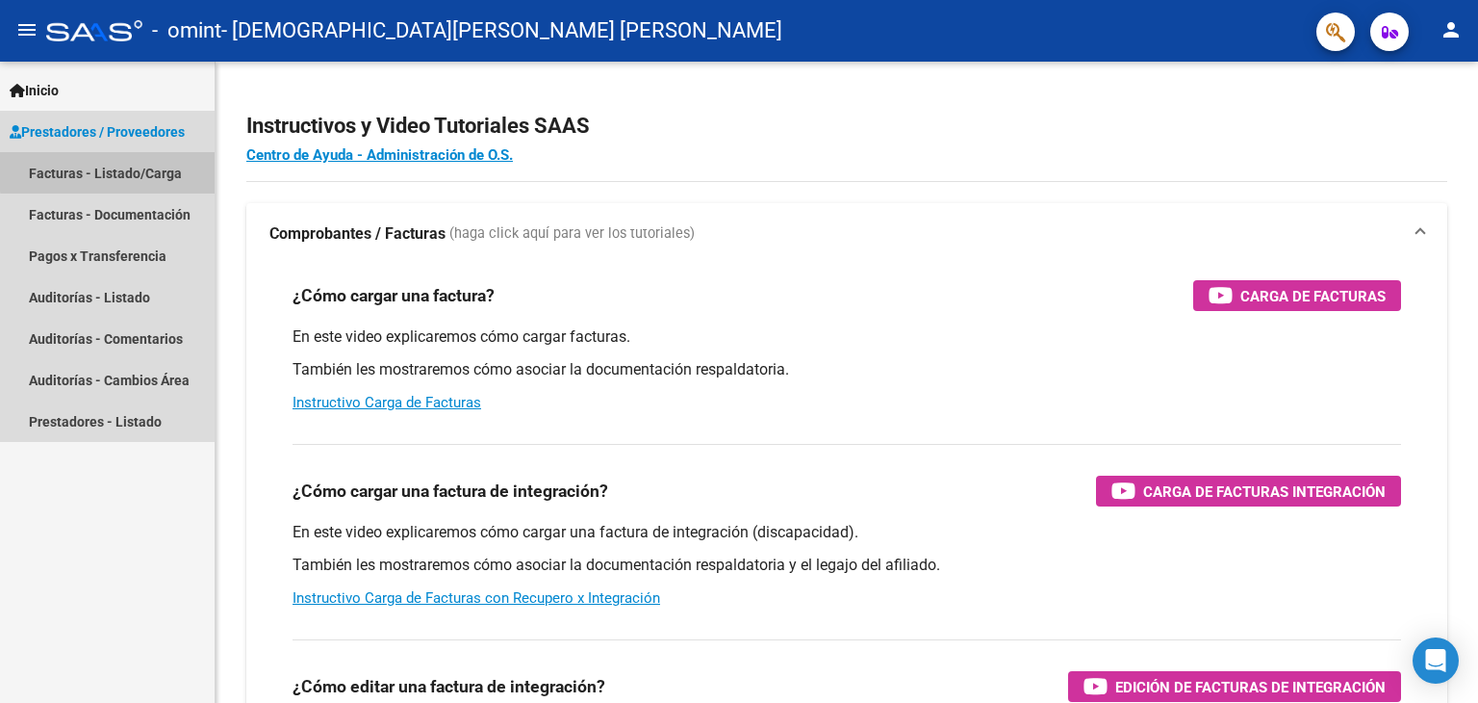
click at [165, 167] on link "Facturas - Listado/Carga" at bounding box center [107, 172] width 215 height 41
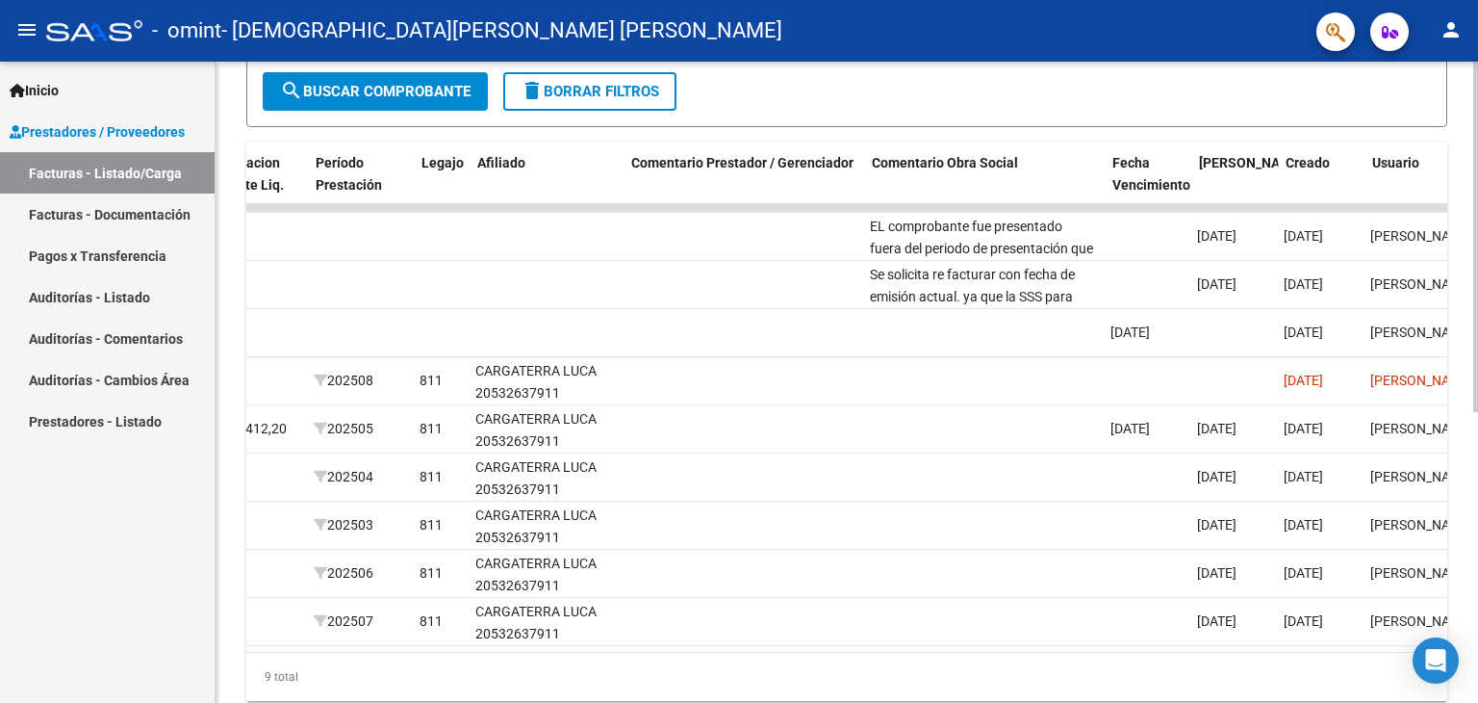
scroll to position [0, 2438]
click at [1452, 39] on mat-icon "person" at bounding box center [1451, 29] width 23 height 23
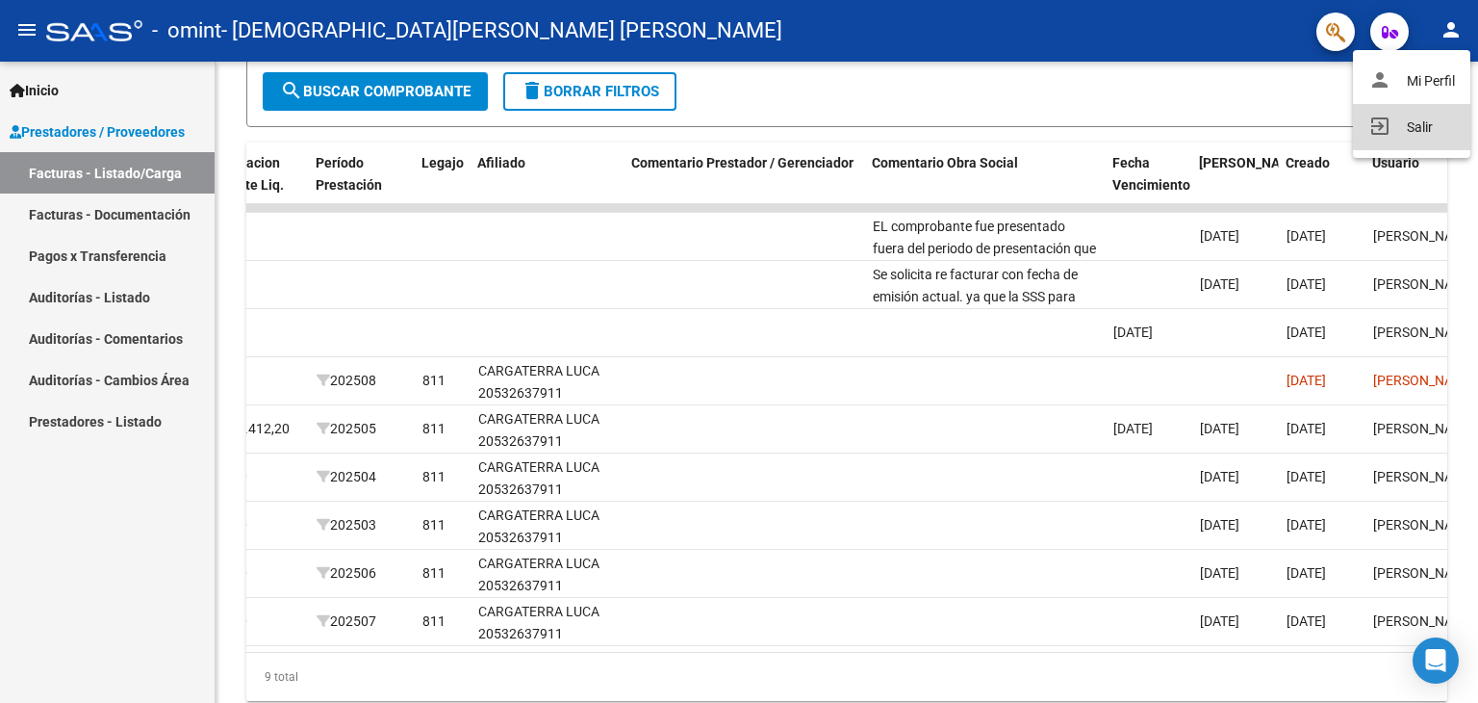
click at [1434, 117] on button "exit_to_app Salir" at bounding box center [1411, 127] width 117 height 46
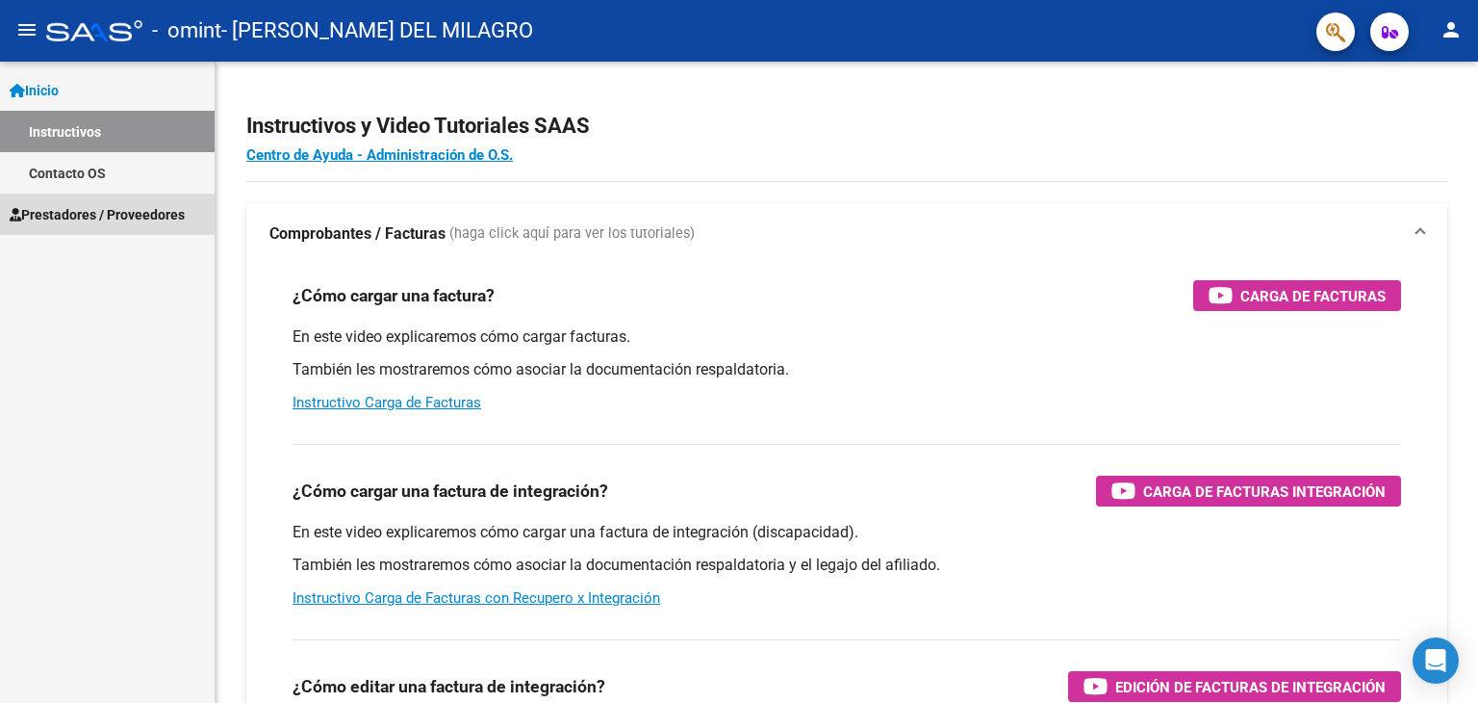
click at [146, 217] on span "Prestadores / Proveedores" at bounding box center [97, 214] width 175 height 21
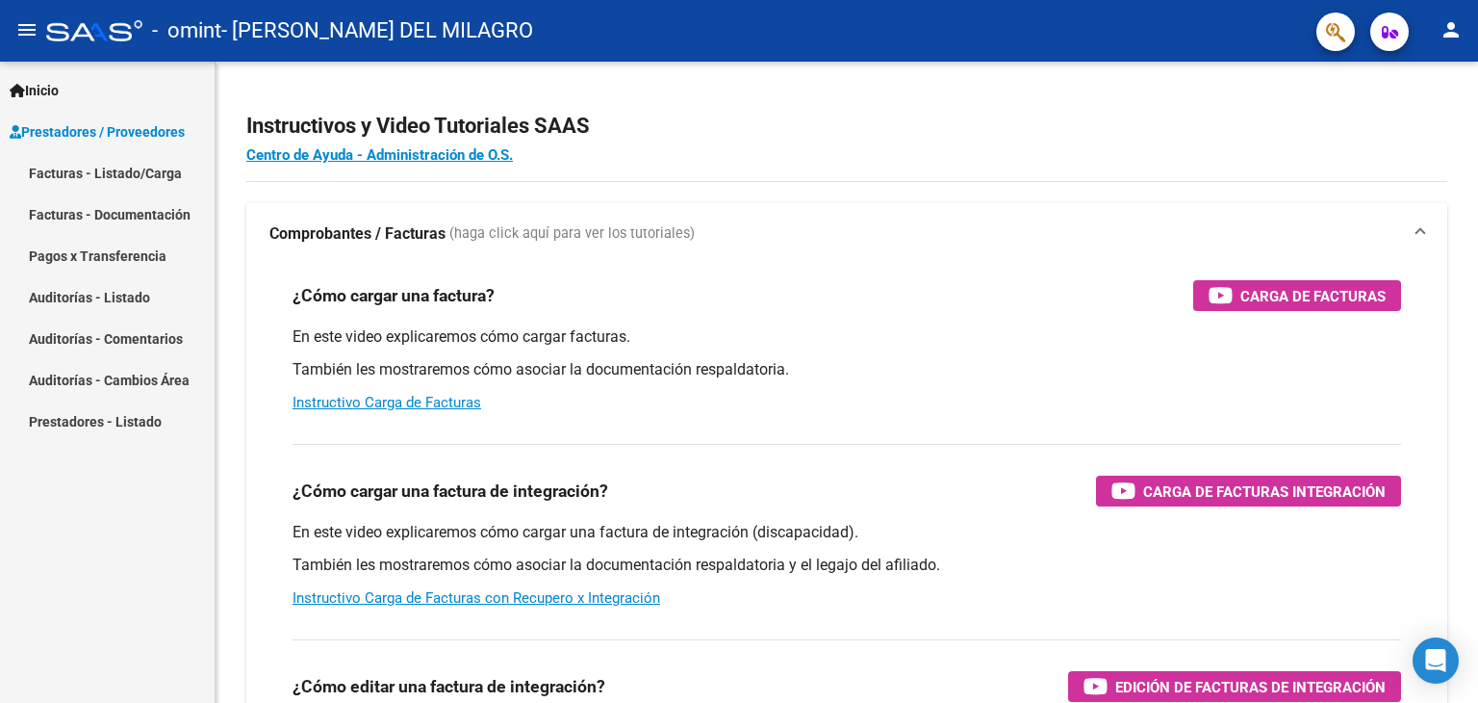
click at [166, 172] on link "Facturas - Listado/Carga" at bounding box center [107, 172] width 215 height 41
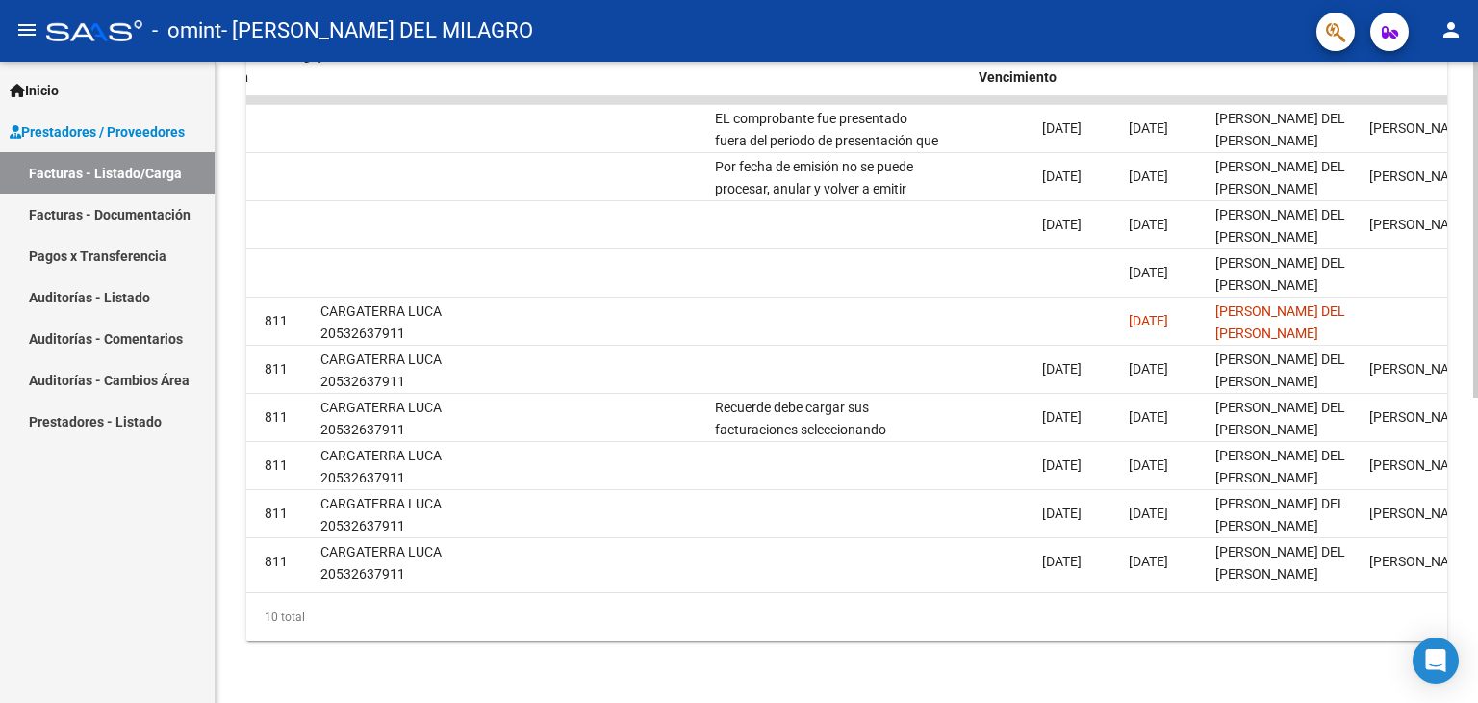
scroll to position [0, 2561]
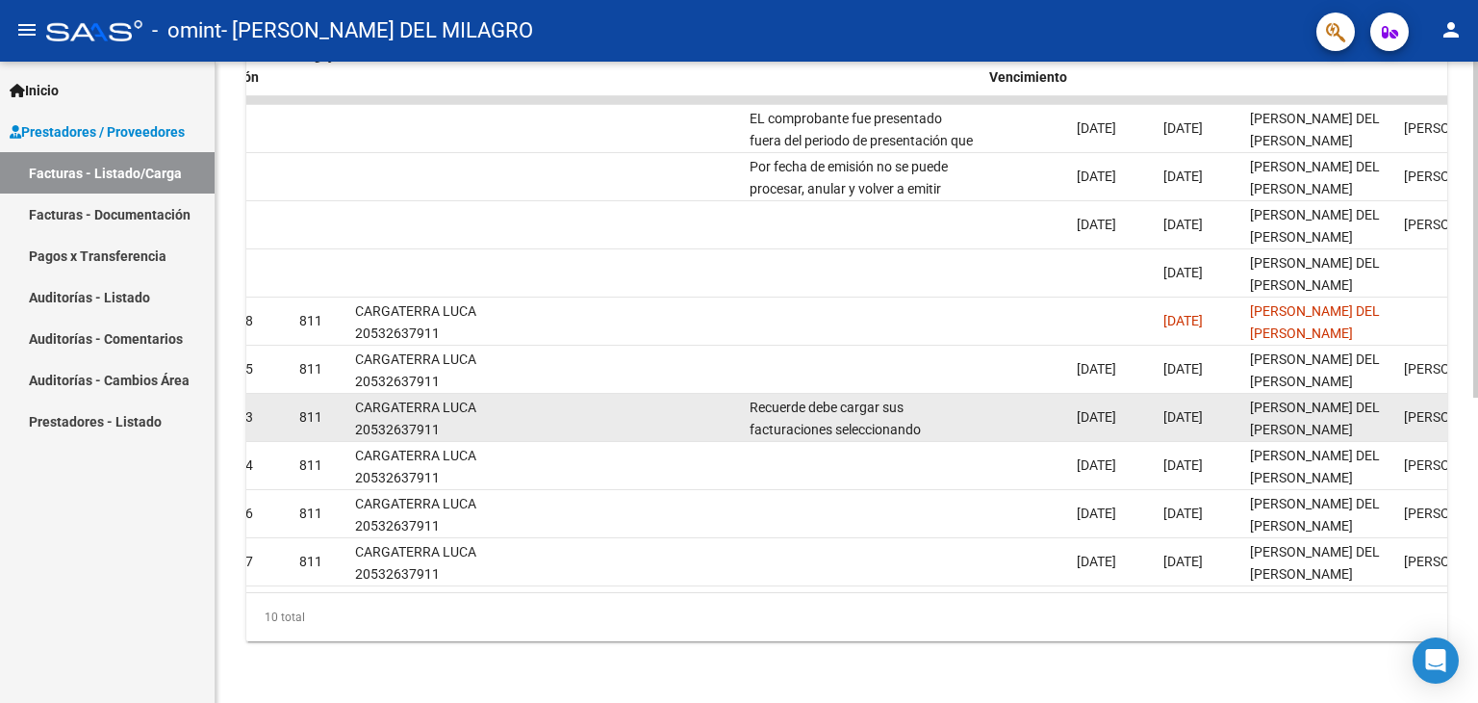
click at [828, 424] on datatable-body-cell "Recuerde debe cargar sus facturaciones seleccionando únicamente el área "Integr…" at bounding box center [862, 417] width 241 height 47
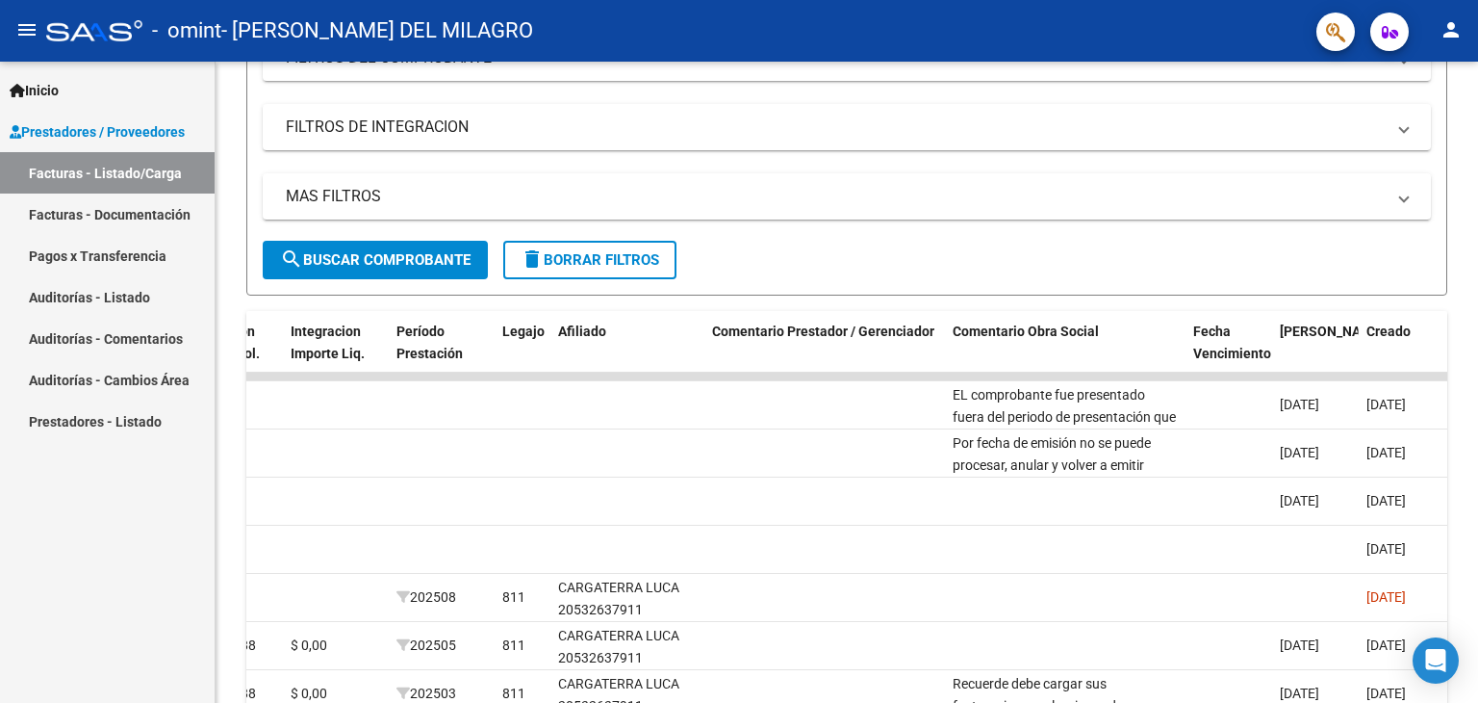
scroll to position [293, 0]
